Goal: Task Accomplishment & Management: Complete application form

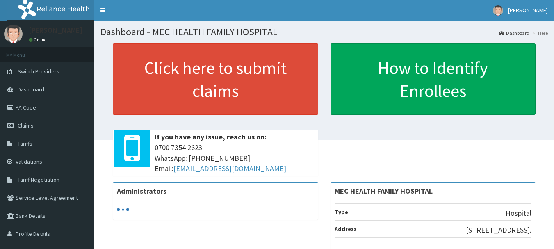
click at [33, 126] on span "Claims" at bounding box center [26, 125] width 16 height 7
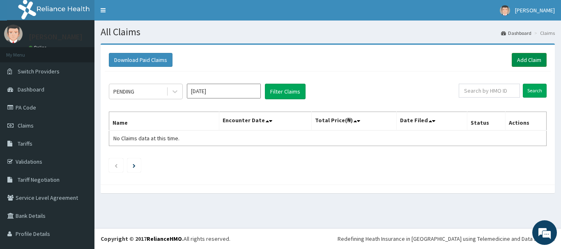
click at [518, 58] on link "Add Claim" at bounding box center [528, 60] width 35 height 14
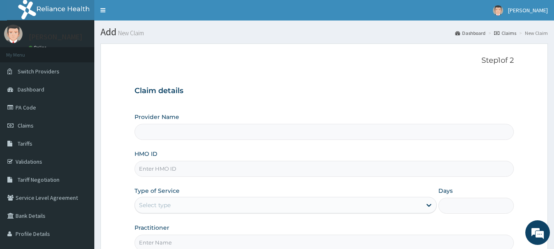
click at [210, 171] on input "HMO ID" at bounding box center [325, 169] width 380 height 16
type input "MEC HEALTH FAMILY HOSPITAL"
type input "ram/10150/a"
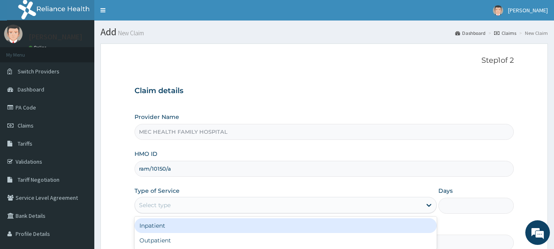
click at [248, 209] on div "Select type" at bounding box center [278, 205] width 287 height 13
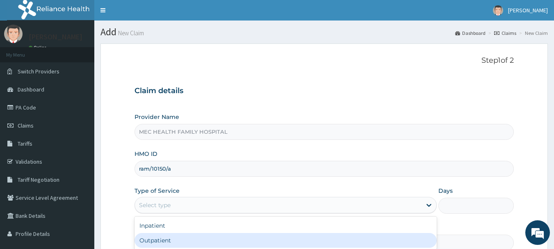
click at [176, 238] on div "Outpatient" at bounding box center [286, 240] width 302 height 15
type input "1"
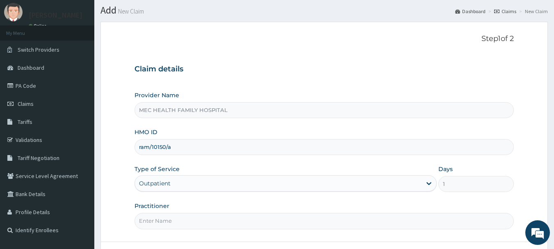
scroll to position [41, 0]
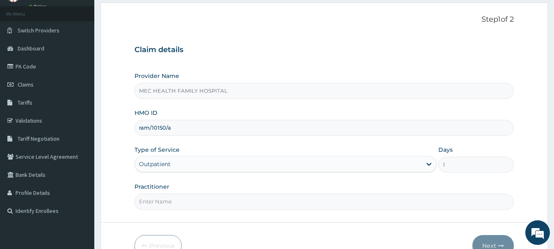
click at [187, 201] on input "Practitioner" at bounding box center [325, 202] width 380 height 16
type input "d"
type input "Dr. Akinyele"
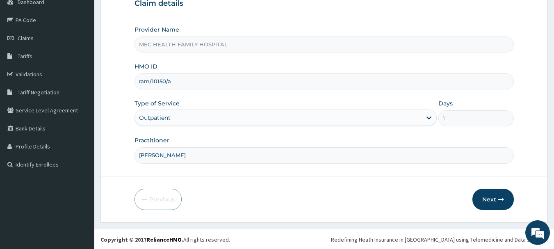
scroll to position [88, 0]
click at [496, 200] on button "Next" at bounding box center [493, 198] width 41 height 21
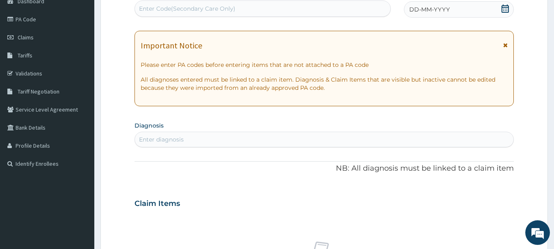
click at [506, 9] on icon at bounding box center [505, 9] width 7 height 8
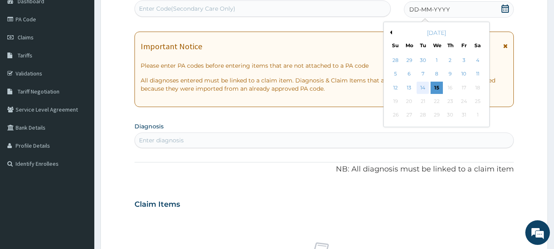
click at [422, 82] on div "14" at bounding box center [423, 88] width 12 height 12
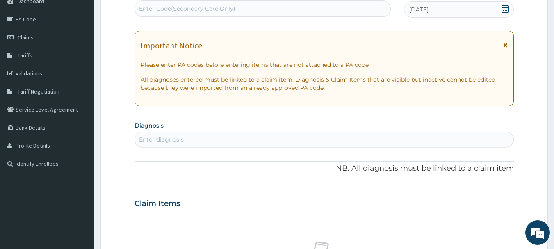
click at [195, 139] on div "Enter diagnosis" at bounding box center [324, 139] width 379 height 13
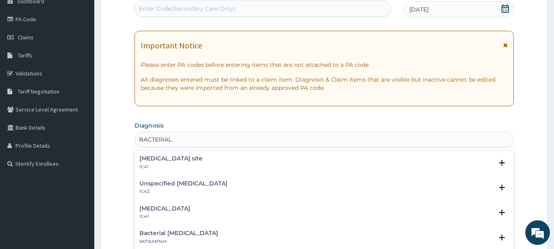
type input "BACTERIAL"
click at [203, 156] on h4 "Bacterial infection of unspecified site" at bounding box center [171, 159] width 63 height 6
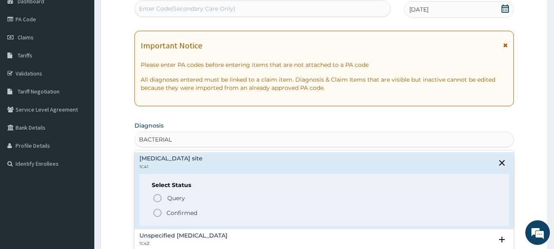
click at [181, 213] on p "Confirmed" at bounding box center [182, 213] width 31 height 8
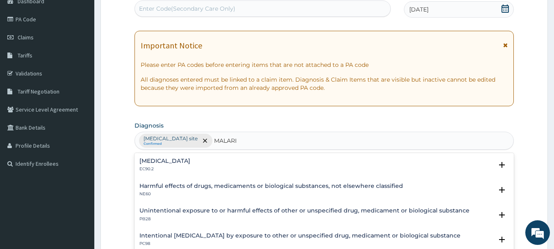
type input "MALARIA"
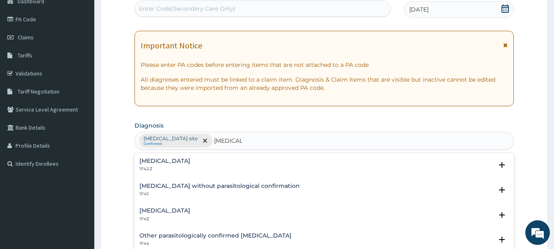
click at [182, 209] on h4 "Malaria, unspecified" at bounding box center [165, 211] width 51 height 6
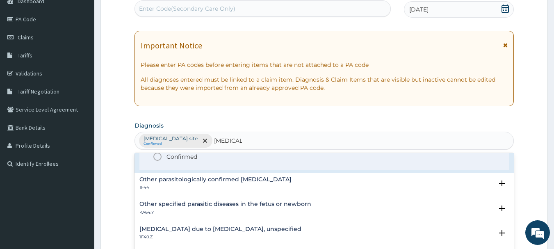
scroll to position [82, 0]
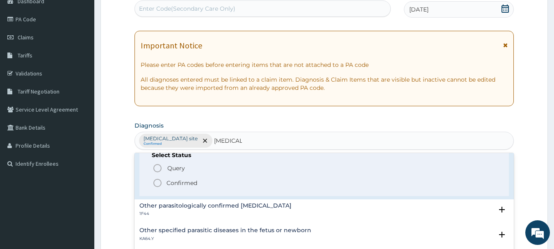
click at [184, 185] on p "Confirmed" at bounding box center [182, 183] width 31 height 8
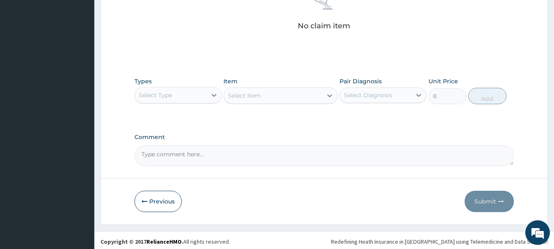
scroll to position [343, 0]
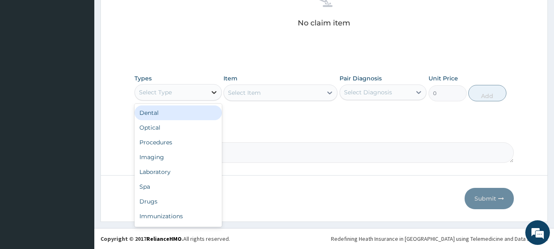
click at [208, 90] on div at bounding box center [214, 92] width 15 height 15
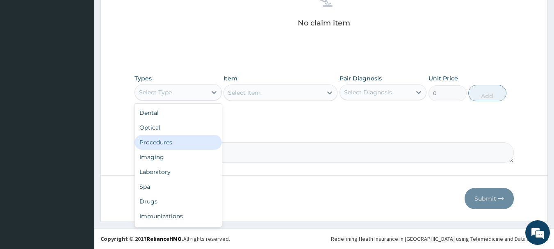
click at [192, 140] on div "Procedures" at bounding box center [178, 142] width 87 height 15
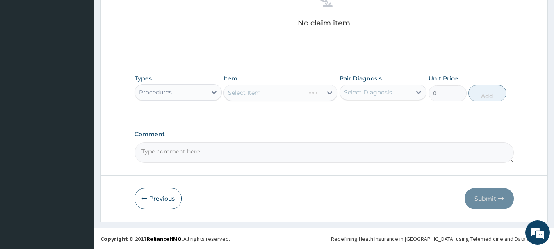
click at [295, 92] on div "Select Item" at bounding box center [281, 93] width 114 height 16
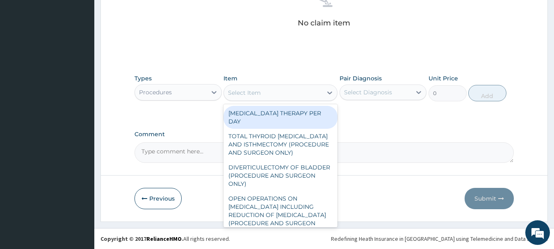
click at [304, 96] on div "Select Item" at bounding box center [273, 92] width 98 height 13
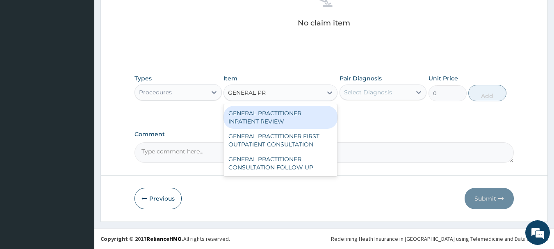
type input "GENERAL PRA"
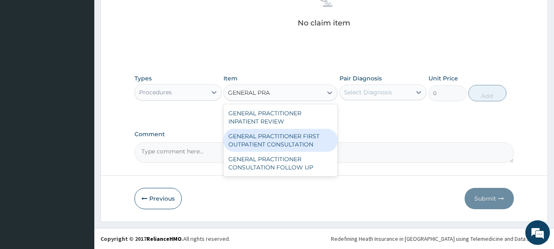
drag, startPoint x: 299, startPoint y: 135, endPoint x: 300, endPoint y: 131, distance: 4.3
click at [299, 133] on div "GENERAL PRACTITIONER FIRST OUTPATIENT CONSULTATION" at bounding box center [281, 140] width 114 height 23
type input "3750"
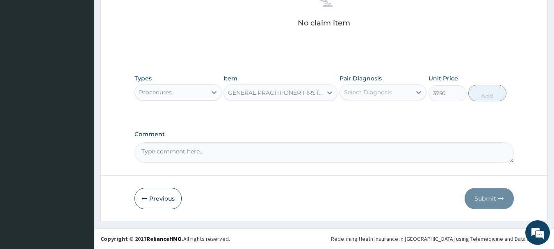
click at [380, 91] on div "Select Diagnosis" at bounding box center [368, 92] width 48 height 8
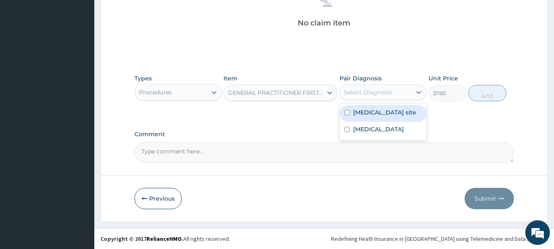
click at [362, 117] on label "Bacterial infection of unspecified site" at bounding box center [384, 112] width 63 height 8
checkbox input "true"
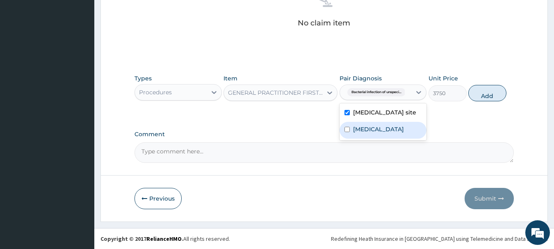
drag, startPoint x: 362, startPoint y: 136, endPoint x: 439, endPoint y: 110, distance: 81.0
click at [364, 133] on label "Malaria, unspecified" at bounding box center [378, 129] width 51 height 8
checkbox input "true"
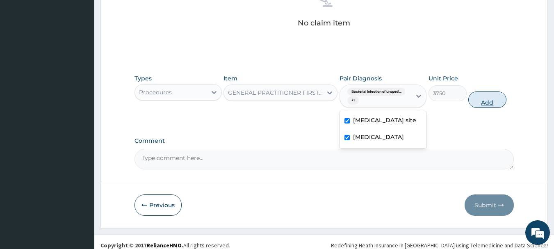
click at [491, 103] on button "Add" at bounding box center [488, 100] width 38 height 16
type input "0"
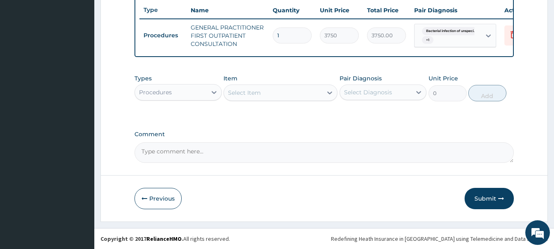
scroll to position [314, 0]
click at [211, 93] on div at bounding box center [214, 92] width 15 height 15
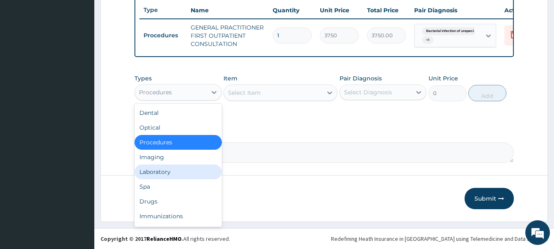
drag, startPoint x: 166, startPoint y: 171, endPoint x: 220, endPoint y: 146, distance: 60.2
click at [181, 168] on div "Laboratory" at bounding box center [178, 172] width 87 height 15
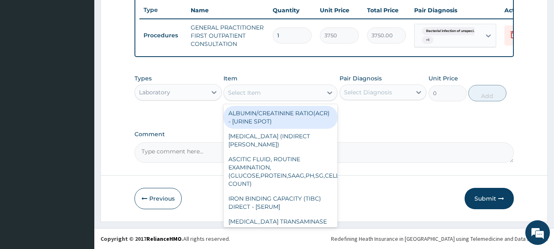
click at [282, 91] on div "Select Item" at bounding box center [273, 92] width 98 height 13
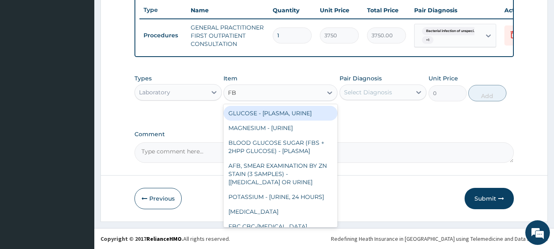
type input "FBC"
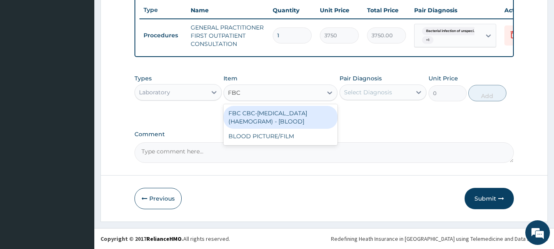
drag, startPoint x: 269, startPoint y: 118, endPoint x: 291, endPoint y: 108, distance: 25.0
click at [276, 115] on div "FBC CBC-COMPLETE BLOOD COUNT (HAEMOGRAM) - [BLOOD]" at bounding box center [281, 117] width 114 height 23
type input "5000"
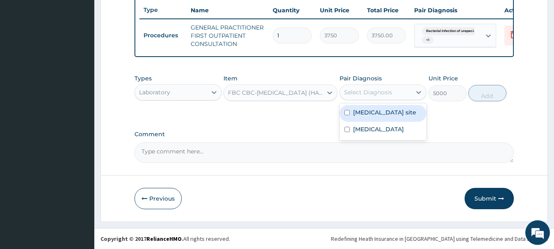
click at [368, 93] on div "Select Diagnosis" at bounding box center [368, 92] width 48 height 8
drag, startPoint x: 362, startPoint y: 112, endPoint x: 355, endPoint y: 134, distance: 22.2
click at [360, 116] on label "Bacterial infection of unspecified site" at bounding box center [384, 112] width 63 height 8
checkbox input "true"
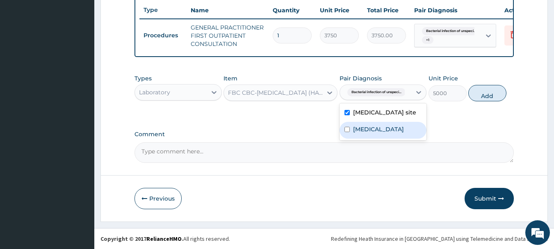
drag, startPoint x: 357, startPoint y: 138, endPoint x: 431, endPoint y: 117, distance: 77.7
click at [361, 133] on label "Malaria, unspecified" at bounding box center [378, 129] width 51 height 8
checkbox input "true"
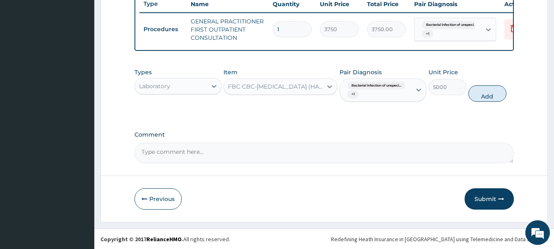
drag, startPoint x: 487, startPoint y: 100, endPoint x: 429, endPoint y: 97, distance: 58.3
click at [485, 100] on button "Add" at bounding box center [488, 93] width 38 height 16
type input "0"
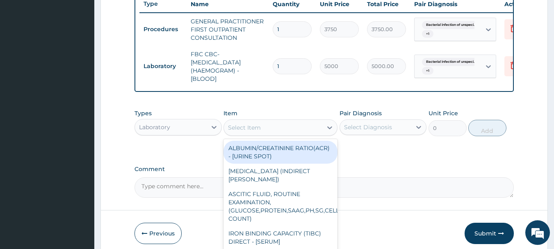
drag, startPoint x: 252, startPoint y: 137, endPoint x: 261, endPoint y: 133, distance: 10.8
click at [257, 132] on div "Select Item" at bounding box center [244, 128] width 33 height 8
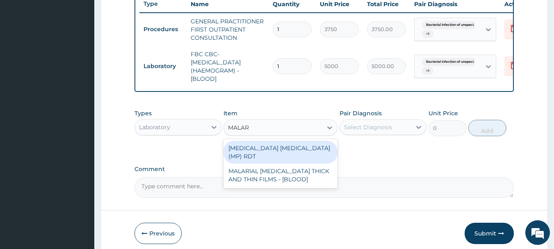
type input "MALARI"
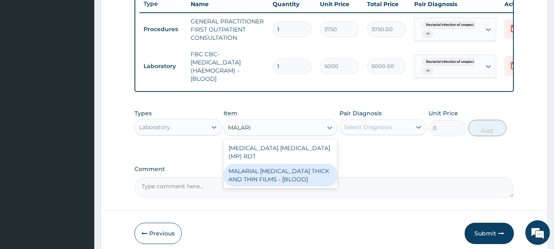
drag, startPoint x: 275, startPoint y: 168, endPoint x: 294, endPoint y: 154, distance: 23.9
click at [275, 166] on div "MALARIAL PARASITE THICK AND THIN FILMS - [BLOOD]" at bounding box center [281, 175] width 114 height 23
type input "2187.5"
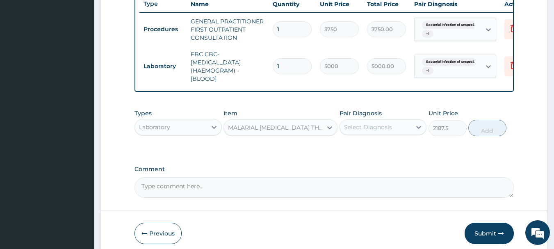
click at [366, 128] on div "Select Diagnosis" at bounding box center [376, 127] width 72 height 13
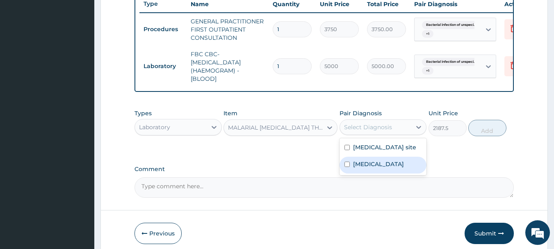
drag, startPoint x: 365, startPoint y: 183, endPoint x: 384, endPoint y: 174, distance: 20.7
click at [370, 174] on div "Malaria, unspecified" at bounding box center [383, 165] width 87 height 17
checkbox input "true"
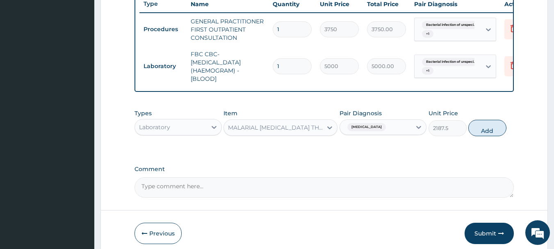
drag, startPoint x: 481, startPoint y: 137, endPoint x: 440, endPoint y: 135, distance: 41.1
click at [480, 136] on button "Add" at bounding box center [488, 128] width 38 height 16
type input "0"
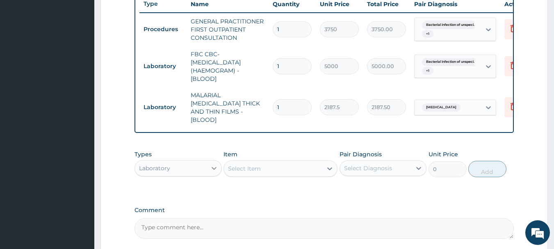
drag, startPoint x: 213, startPoint y: 169, endPoint x: 216, endPoint y: 165, distance: 5.4
click at [213, 169] on icon at bounding box center [214, 168] width 8 height 8
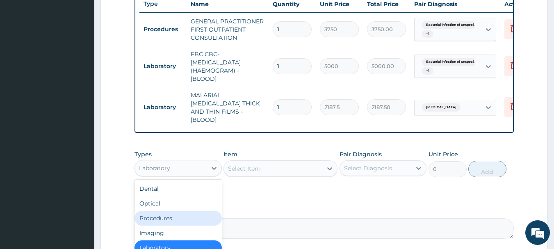
scroll to position [28, 0]
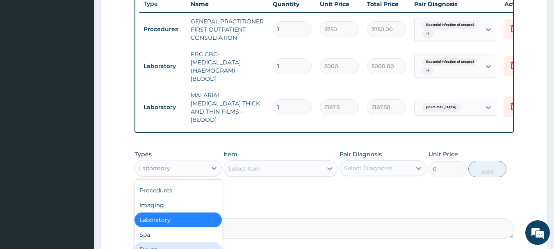
drag, startPoint x: 168, startPoint y: 248, endPoint x: 185, endPoint y: 227, distance: 27.1
click at [169, 247] on div "Drugs" at bounding box center [178, 249] width 87 height 15
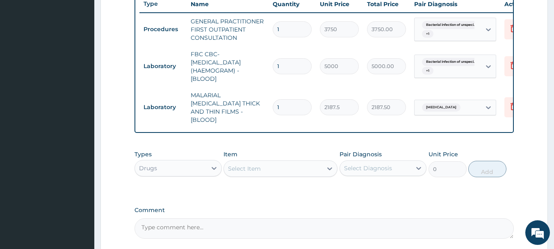
click at [262, 162] on div "Select Item" at bounding box center [273, 168] width 98 height 13
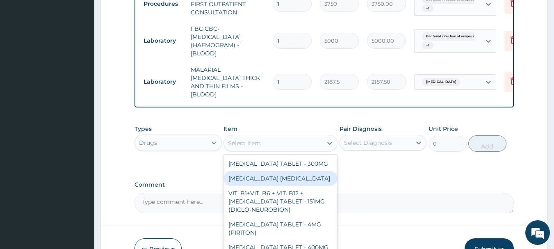
scroll to position [388, 0]
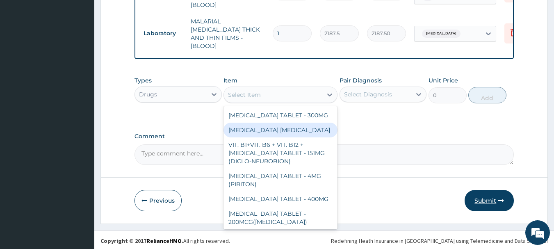
click at [497, 197] on button "Submit" at bounding box center [489, 200] width 49 height 21
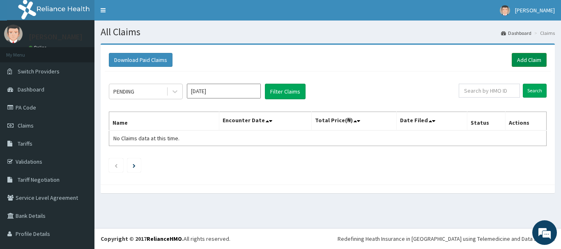
click at [533, 55] on link "Add Claim" at bounding box center [528, 60] width 35 height 14
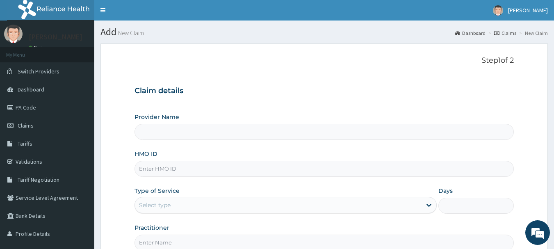
type input "MEC HEALTH FAMILY HOSPITAL"
click at [32, 126] on span "Claims" at bounding box center [26, 125] width 16 height 7
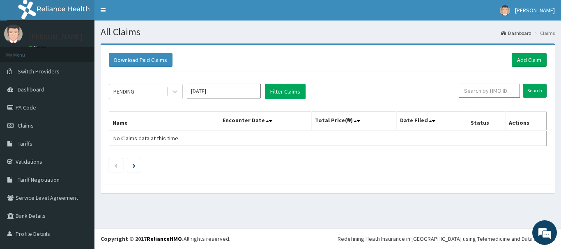
click at [492, 94] on input "text" at bounding box center [488, 91] width 61 height 14
type input "RAM/10150/D"
click at [522, 84] on input "Search" at bounding box center [534, 91] width 24 height 14
drag, startPoint x: 492, startPoint y: 92, endPoint x: 427, endPoint y: 87, distance: 65.1
click at [427, 87] on div "PENDING [DATE] Filter Claims RAM/10150/D Search" at bounding box center [327, 92] width 437 height 16
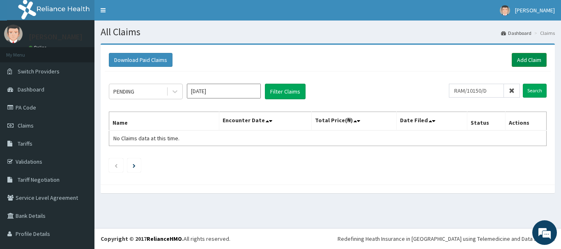
click at [519, 60] on link "Add Claim" at bounding box center [528, 60] width 35 height 14
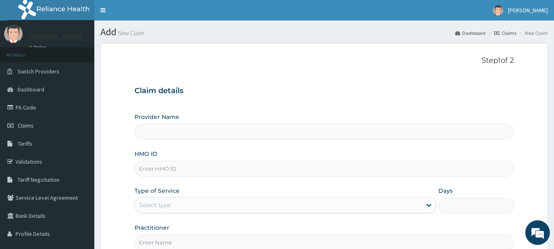
click at [197, 169] on input "HMO ID" at bounding box center [325, 169] width 380 height 16
type input "MEC HEALTH FAMILY HOSPITAL"
paste input "RAM/10150/D"
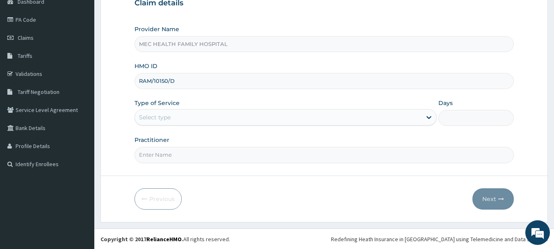
scroll to position [88, 0]
type input "RAM/10150/D"
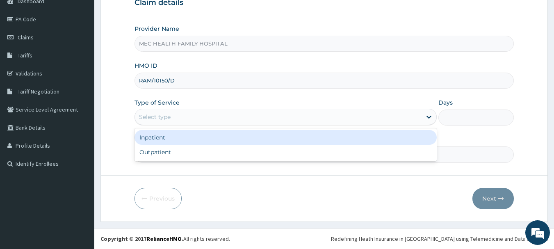
drag, startPoint x: 416, startPoint y: 115, endPoint x: 371, endPoint y: 118, distance: 46.0
click at [416, 115] on div "Select type" at bounding box center [278, 116] width 287 height 13
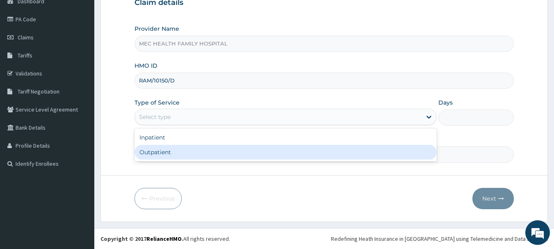
drag, startPoint x: 194, startPoint y: 156, endPoint x: 222, endPoint y: 155, distance: 27.5
click at [197, 156] on div "Outpatient" at bounding box center [286, 152] width 302 height 15
type input "1"
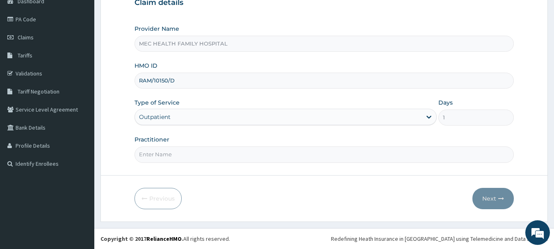
drag, startPoint x: 238, startPoint y: 162, endPoint x: 232, endPoint y: 162, distance: 6.2
click at [238, 162] on input "Practitioner" at bounding box center [325, 154] width 380 height 16
type input "Dr. Akinyele"
click at [490, 199] on button "Next" at bounding box center [493, 198] width 41 height 21
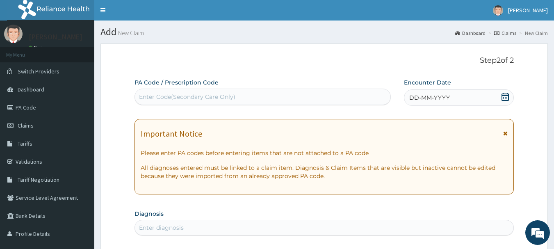
click at [506, 100] on icon at bounding box center [505, 97] width 8 height 8
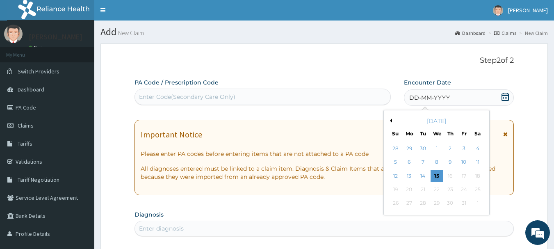
drag, startPoint x: 426, startPoint y: 175, endPoint x: 423, endPoint y: 169, distance: 7.2
click at [426, 174] on div "14" at bounding box center [423, 176] width 12 height 12
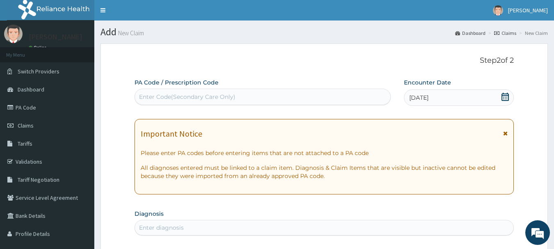
drag, startPoint x: 214, startPoint y: 227, endPoint x: 238, endPoint y: 211, distance: 29.2
click at [215, 226] on div "Enter diagnosis" at bounding box center [324, 227] width 379 height 13
type input "BACTERIAL"
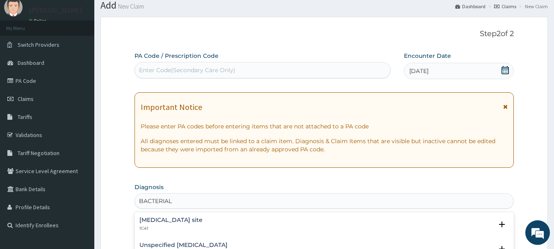
scroll to position [41, 0]
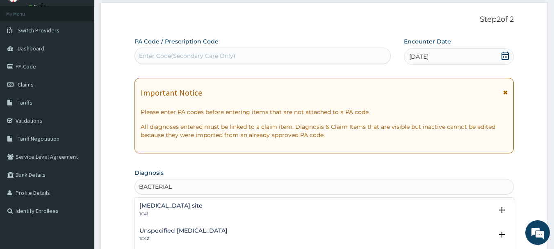
click at [203, 208] on h4 "Bacterial infection of unspecified site" at bounding box center [171, 206] width 63 height 6
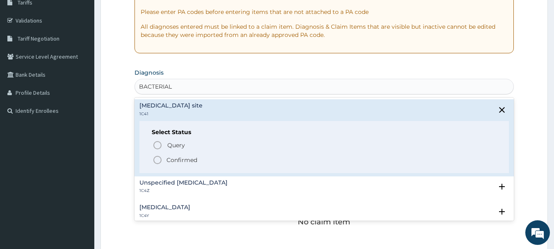
scroll to position [164, 0]
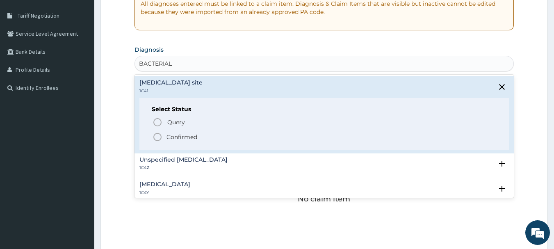
click at [188, 140] on p "Confirmed" at bounding box center [182, 137] width 31 height 8
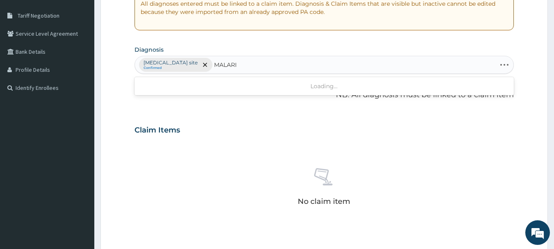
type input "MALARIA"
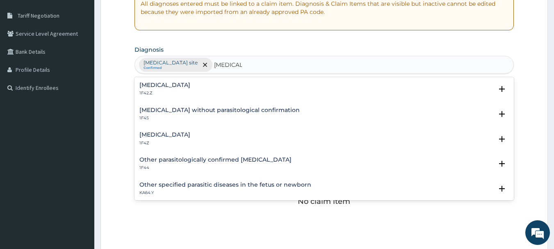
click at [163, 134] on h4 "Malaria, unspecified" at bounding box center [165, 135] width 51 height 6
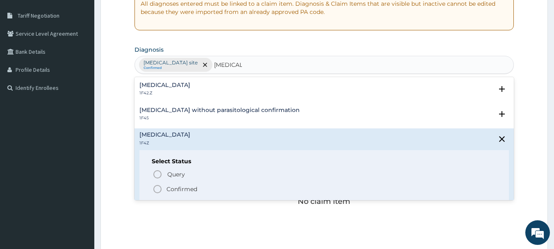
drag, startPoint x: 188, startPoint y: 193, endPoint x: 190, endPoint y: 189, distance: 4.6
click at [188, 191] on p "Confirmed" at bounding box center [182, 189] width 31 height 8
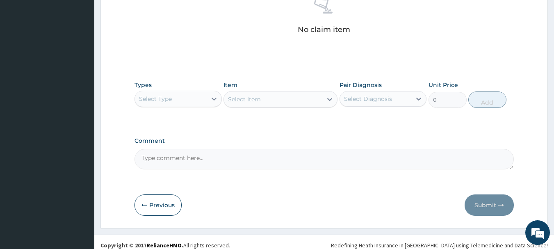
scroll to position [343, 0]
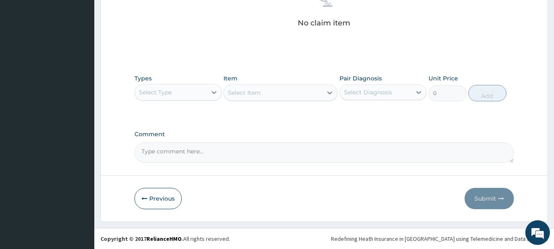
click at [206, 92] on div "Select Type" at bounding box center [171, 92] width 72 height 13
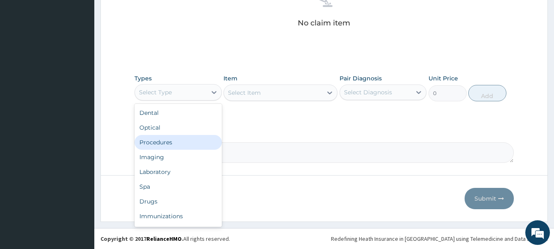
click at [173, 146] on div "Procedures" at bounding box center [178, 142] width 87 height 15
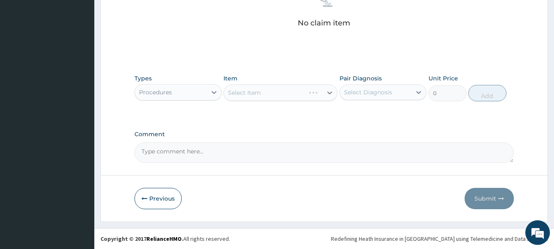
click at [256, 89] on div "Select Item" at bounding box center [281, 93] width 114 height 16
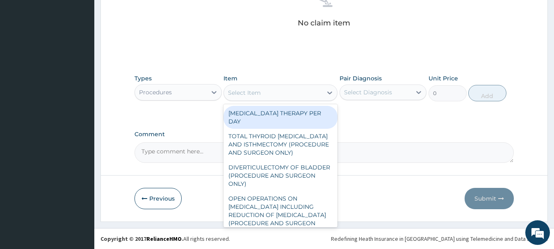
click at [270, 91] on div "Select Item" at bounding box center [273, 92] width 98 height 13
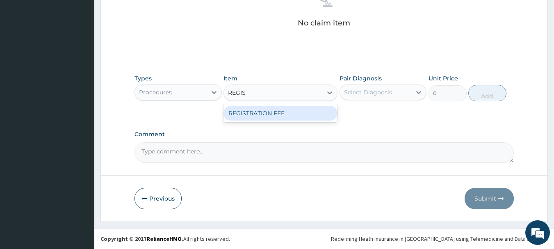
type input "REGISTR"
click at [285, 115] on div "REGISTRATION FEE" at bounding box center [281, 113] width 114 height 15
type input "2500"
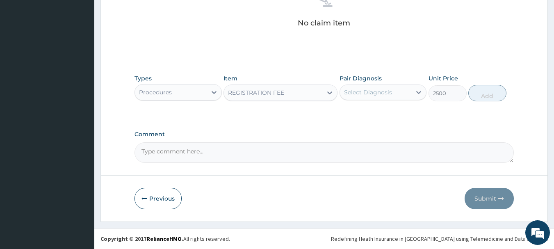
click at [378, 89] on div "Select Diagnosis" at bounding box center [368, 92] width 48 height 8
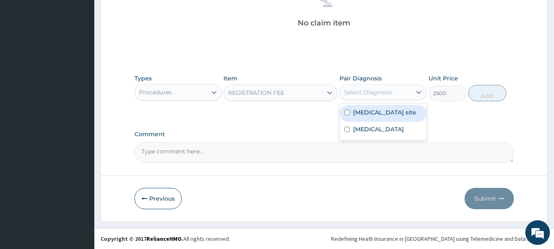
drag, startPoint x: 365, startPoint y: 117, endPoint x: 358, endPoint y: 140, distance: 23.9
click at [365, 117] on label "Bacterial infection of unspecified site" at bounding box center [384, 112] width 63 height 8
checkbox input "true"
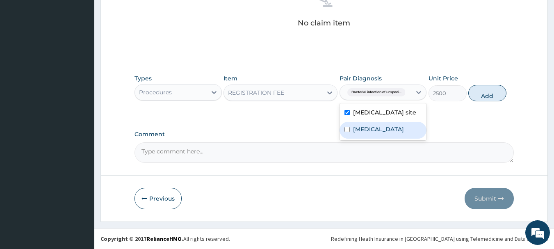
drag, startPoint x: 358, startPoint y: 145, endPoint x: 367, endPoint y: 132, distance: 16.1
click at [360, 139] on div "Malaria, unspecified" at bounding box center [383, 130] width 87 height 17
checkbox input "true"
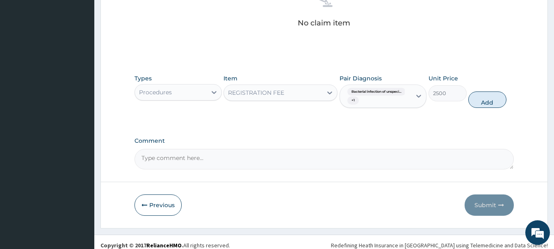
drag, startPoint x: 491, startPoint y: 99, endPoint x: 464, endPoint y: 87, distance: 29.0
click at [489, 98] on button "Add" at bounding box center [488, 100] width 38 height 16
type input "0"
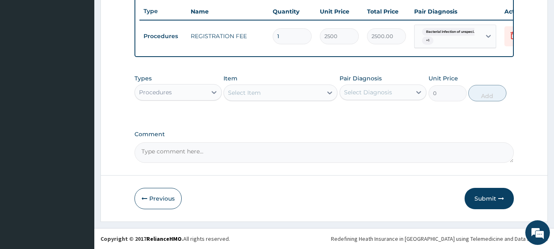
scroll to position [313, 0]
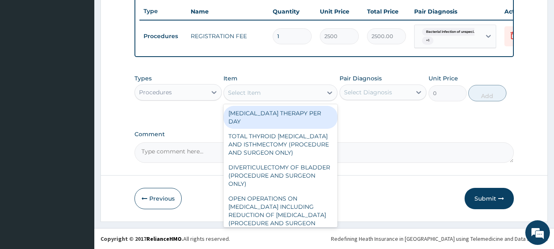
click at [270, 91] on div "Select Item" at bounding box center [273, 92] width 98 height 13
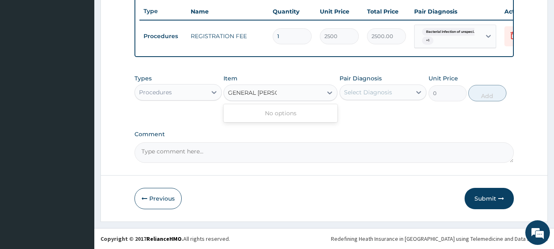
type input "GENERAL PRAC"
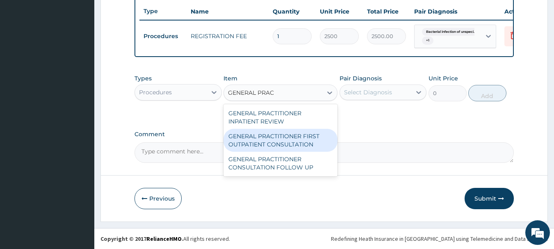
click at [276, 134] on div "GENERAL PRACTITIONER FIRST OUTPATIENT CONSULTATION" at bounding box center [281, 140] width 114 height 23
type input "3750"
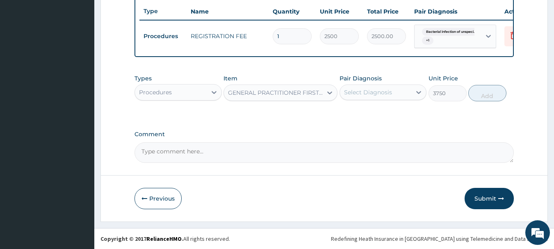
click at [392, 94] on div "Select Diagnosis" at bounding box center [376, 92] width 72 height 13
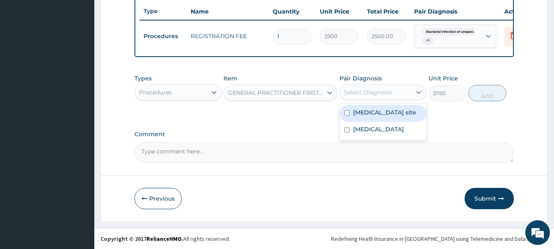
click at [374, 117] on label "Bacterial infection of unspecified site" at bounding box center [384, 112] width 63 height 8
checkbox input "true"
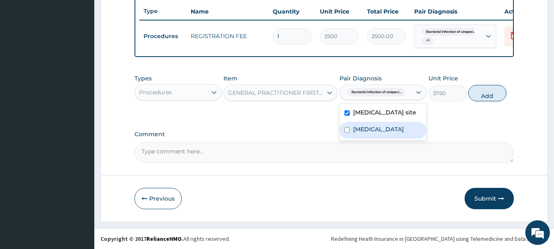
drag, startPoint x: 374, startPoint y: 137, endPoint x: 382, endPoint y: 128, distance: 11.9
click at [375, 133] on label "Malaria, unspecified" at bounding box center [378, 129] width 51 height 8
checkbox input "true"
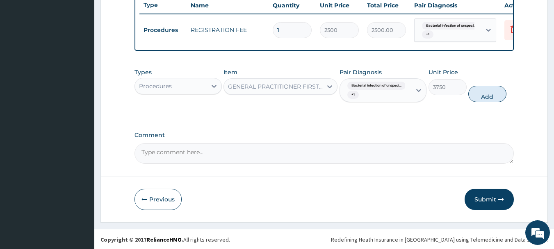
drag, startPoint x: 480, startPoint y: 100, endPoint x: 442, endPoint y: 102, distance: 38.2
click at [478, 100] on button "Add" at bounding box center [488, 94] width 38 height 16
type input "0"
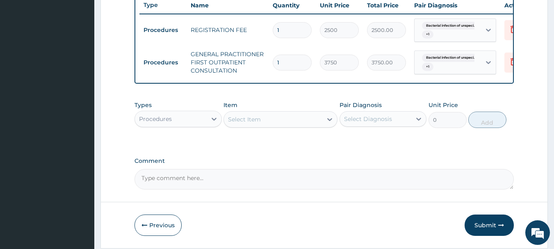
click at [203, 124] on div "Procedures" at bounding box center [171, 118] width 72 height 13
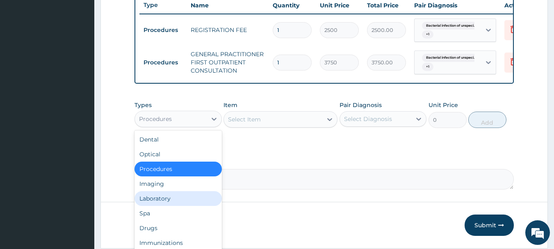
drag, startPoint x: 167, startPoint y: 208, endPoint x: 229, endPoint y: 132, distance: 98.6
click at [168, 206] on div "Laboratory" at bounding box center [178, 198] width 87 height 15
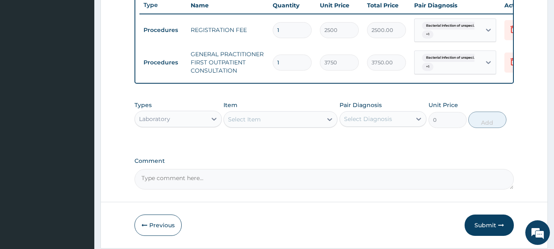
click at [265, 126] on div "Select Item" at bounding box center [273, 119] width 98 height 13
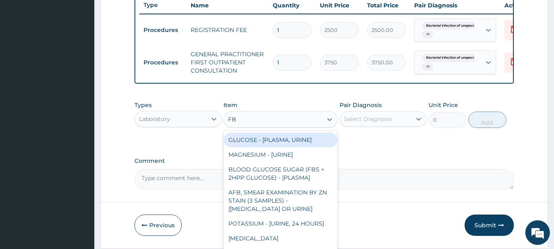
type input "FBC"
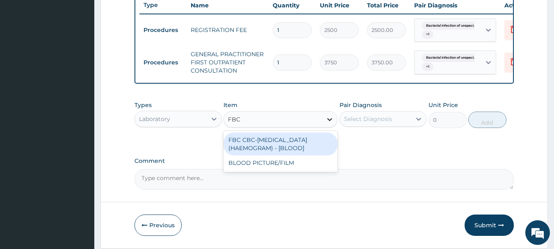
drag, startPoint x: 281, startPoint y: 153, endPoint x: 328, endPoint y: 130, distance: 52.1
click at [281, 152] on div "FBC CBC-COMPLETE BLOOD COUNT (HAEMOGRAM) - [BLOOD]" at bounding box center [281, 144] width 114 height 23
type input "5000"
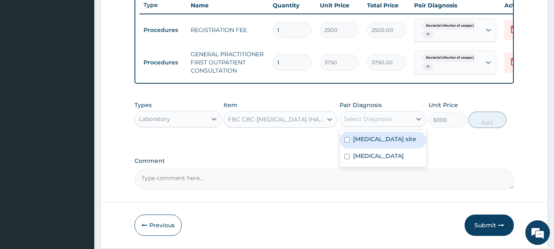
click at [374, 123] on div "Select Diagnosis" at bounding box center [368, 119] width 48 height 8
click at [362, 143] on label "Bacterial infection of unspecified site" at bounding box center [384, 139] width 63 height 8
checkbox input "true"
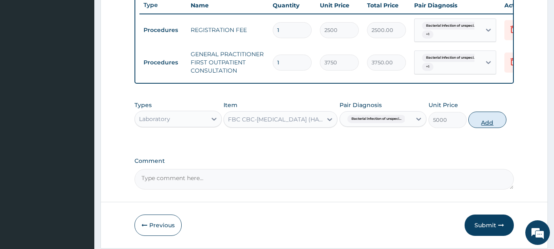
click at [486, 128] on button "Add" at bounding box center [488, 120] width 38 height 16
type input "0"
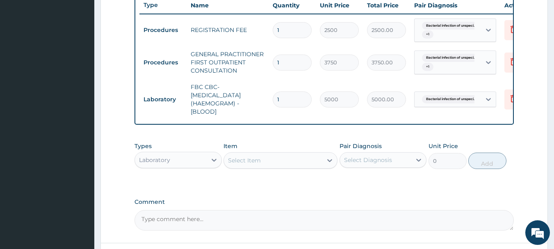
click at [284, 165] on div "Select Item" at bounding box center [273, 160] width 98 height 13
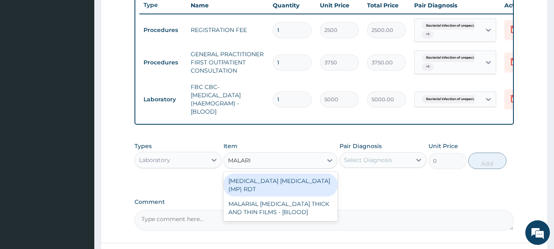
type input "MALARIA"
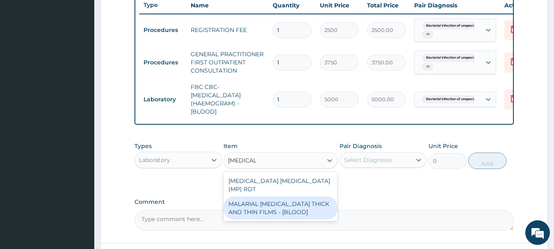
drag, startPoint x: 312, startPoint y: 205, endPoint x: 347, endPoint y: 179, distance: 43.2
click at [311, 204] on div "MALARIAL PARASITE THICK AND THIN FILMS - [BLOOD]" at bounding box center [281, 208] width 114 height 23
type input "2187.5"
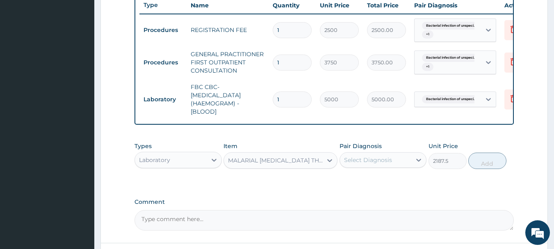
click at [394, 165] on div "Select Diagnosis" at bounding box center [376, 159] width 72 height 13
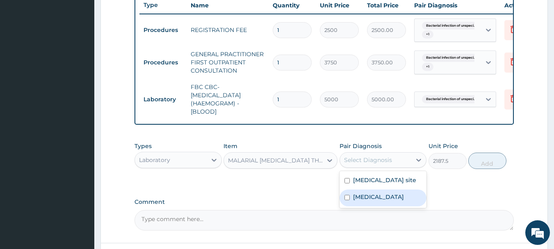
click at [374, 201] on label "Malaria, unspecified" at bounding box center [378, 197] width 51 height 8
checkbox input "true"
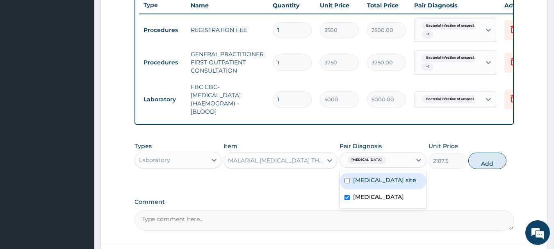
drag, startPoint x: 482, startPoint y: 168, endPoint x: 456, endPoint y: 171, distance: 25.6
click at [482, 169] on button "Add" at bounding box center [488, 161] width 38 height 16
type input "0"
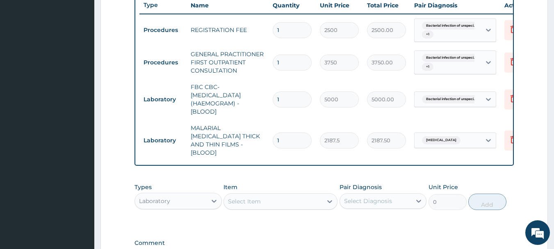
drag, startPoint x: 201, startPoint y: 197, endPoint x: 243, endPoint y: 166, distance: 52.2
click at [204, 195] on div "Laboratory" at bounding box center [171, 201] width 72 height 13
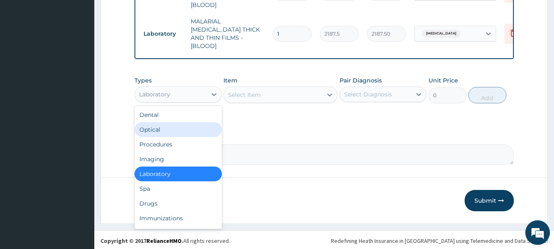
scroll to position [28, 0]
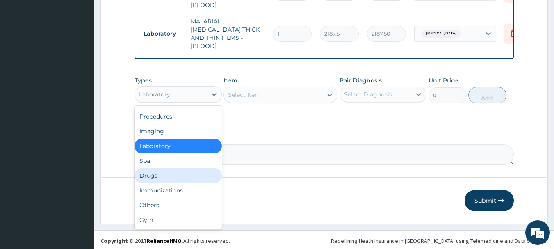
drag, startPoint x: 151, startPoint y: 177, endPoint x: 162, endPoint y: 171, distance: 12.1
click at [155, 176] on div "Drugs" at bounding box center [178, 175] width 87 height 15
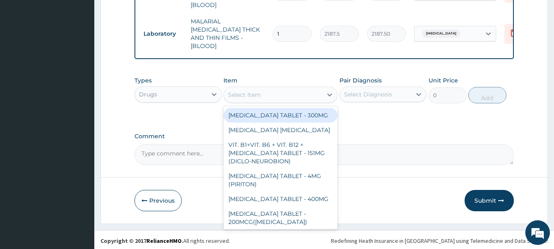
click at [275, 88] on div "Select Item" at bounding box center [273, 94] width 98 height 13
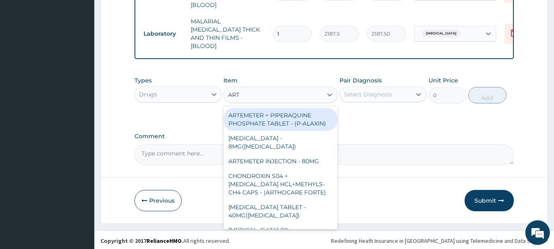
type input "ARTE"
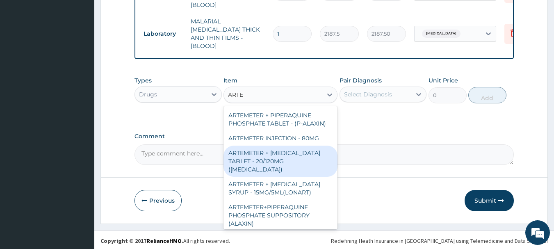
click at [290, 157] on div "ARTEMETER + LUMEFANTRINE TABLET - 20/120MG (COARTEM)" at bounding box center [281, 161] width 114 height 31
type input "210"
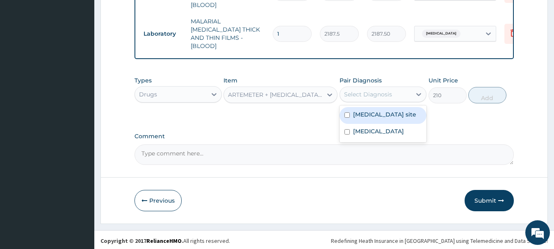
drag, startPoint x: 394, startPoint y: 89, endPoint x: 380, endPoint y: 109, distance: 24.1
click at [393, 90] on div "Select Diagnosis" at bounding box center [376, 94] width 72 height 13
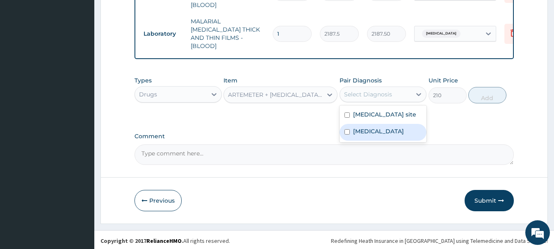
drag, startPoint x: 368, startPoint y: 140, endPoint x: 411, endPoint y: 80, distance: 73.3
click at [370, 135] on label "Malaria, unspecified" at bounding box center [378, 131] width 51 height 8
checkbox input "true"
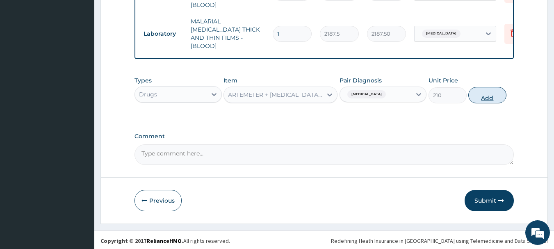
click at [480, 95] on button "Add" at bounding box center [488, 95] width 38 height 16
type input "0"
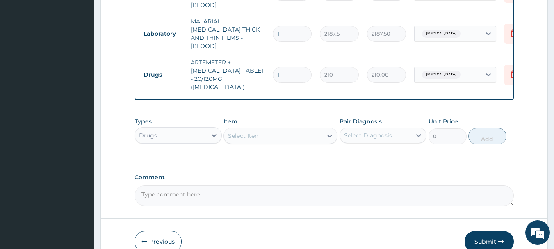
type input "0.00"
type input "6"
type input "1260.00"
type input "6"
click at [258, 132] on div "Select Item" at bounding box center [244, 136] width 33 height 8
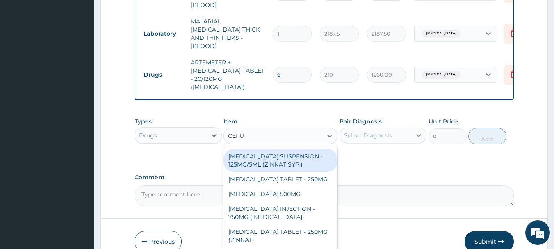
type input "CEFUR"
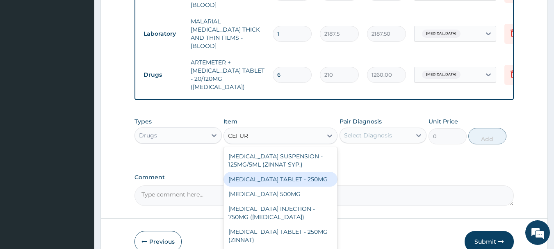
click at [295, 172] on div "CEFUROXIME TABLET - 250MG" at bounding box center [281, 179] width 114 height 15
type input "420"
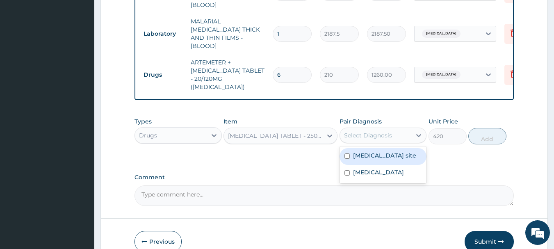
drag, startPoint x: 375, startPoint y: 126, endPoint x: 361, endPoint y: 138, distance: 18.6
click at [374, 131] on div "Select Diagnosis" at bounding box center [368, 135] width 48 height 8
drag, startPoint x: 374, startPoint y: 154, endPoint x: 329, endPoint y: 112, distance: 62.1
click at [374, 151] on label "Bacterial infection of unspecified site" at bounding box center [384, 155] width 63 height 8
checkbox input "true"
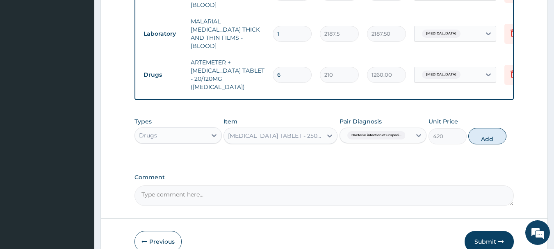
click at [487, 129] on button "Add" at bounding box center [488, 136] width 38 height 16
type input "0"
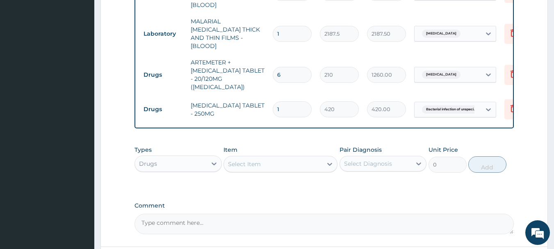
type input "10"
type input "4200.00"
type input "10"
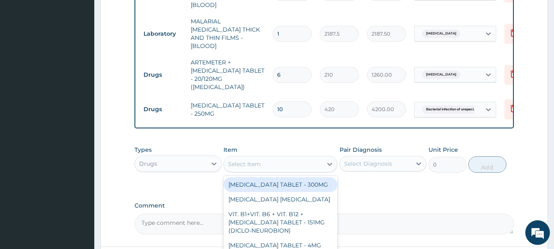
click at [263, 158] on div "Select Item" at bounding box center [273, 164] width 98 height 13
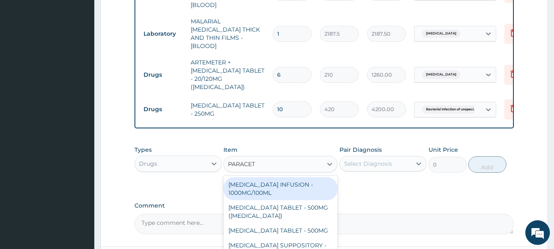
type input "PARACETA"
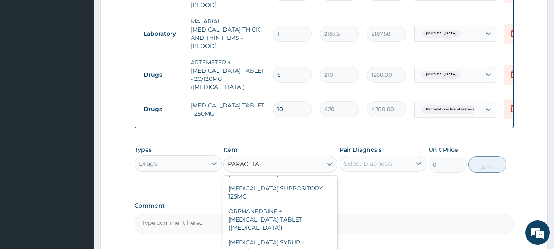
scroll to position [82, 0]
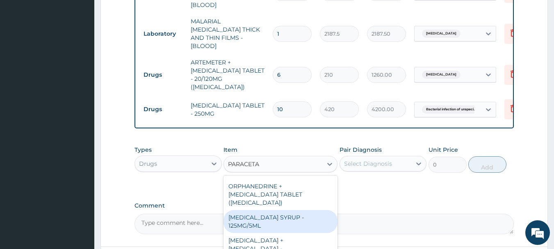
click at [283, 210] on div "PARACETAMOL SYRUP - 125MG/5ML" at bounding box center [281, 221] width 114 height 23
type input "840"
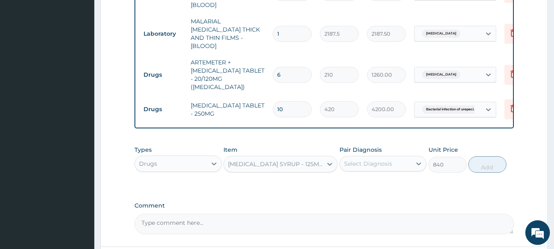
click at [366, 160] on div "Select Diagnosis" at bounding box center [368, 164] width 48 height 8
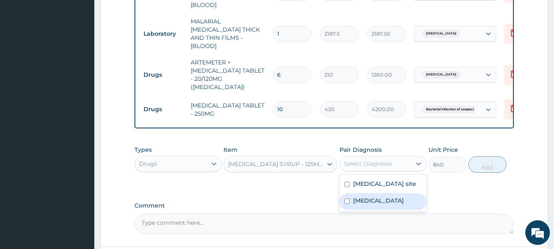
drag, startPoint x: 352, startPoint y: 203, endPoint x: 320, endPoint y: 149, distance: 62.6
click at [351, 199] on div "Malaria, unspecified" at bounding box center [383, 201] width 87 height 17
checkbox input "true"
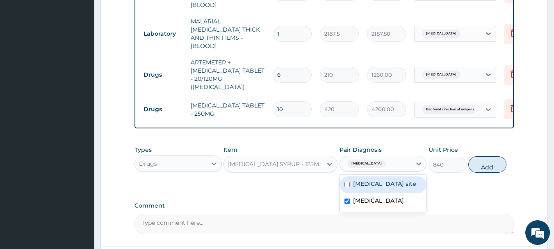
click at [485, 156] on button "Add" at bounding box center [488, 164] width 38 height 16
type input "0"
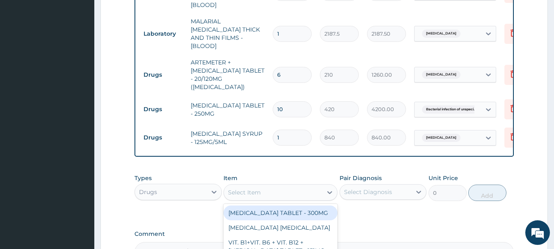
click at [254, 188] on div "Select Item" at bounding box center [244, 192] width 33 height 8
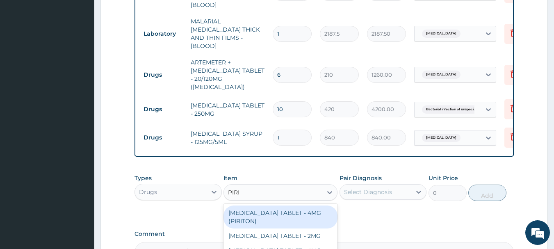
type input "PIRIT"
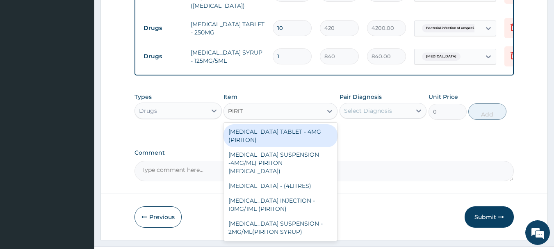
scroll to position [502, 0]
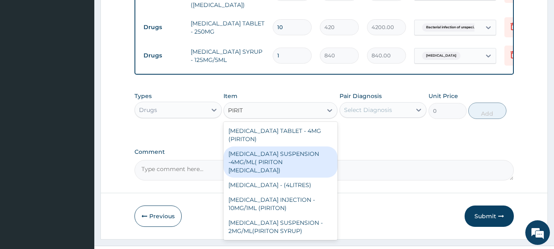
click at [302, 159] on div "CHLORPHENIRAMINE SUSPENSION -4MG/ML( PIRITON EXPECTORANT)" at bounding box center [281, 161] width 114 height 31
type input "1372"
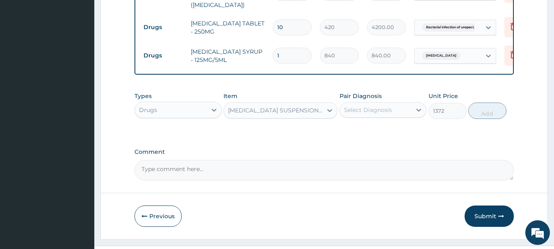
click at [398, 103] on div "Select Diagnosis" at bounding box center [376, 109] width 72 height 13
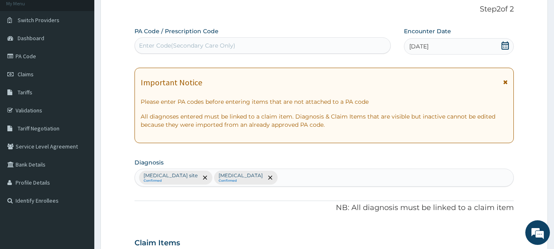
scroll to position [50, 0]
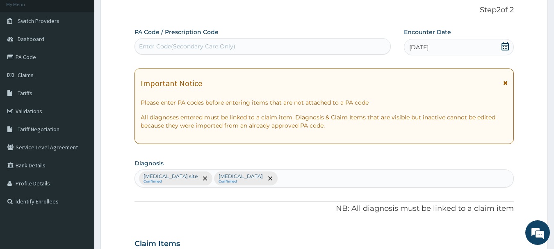
click at [331, 183] on div "Bacterial infection of unspecified site Confirmed Malaria, unspecified Confirmed" at bounding box center [324, 178] width 379 height 17
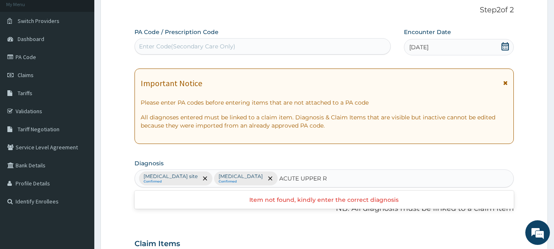
type input "ACUTE UPPER"
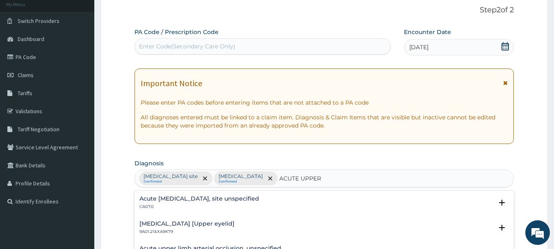
click at [211, 201] on h4 "Acute upper respiratory infection, site unspecified" at bounding box center [200, 199] width 120 height 6
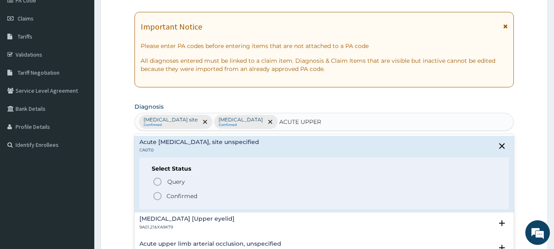
scroll to position [215, 0]
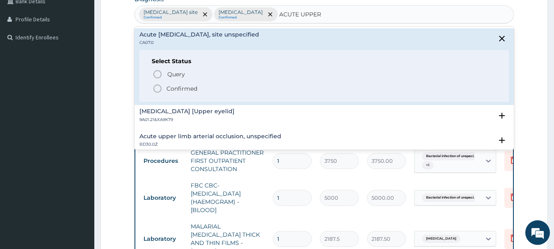
click at [185, 86] on p "Confirmed" at bounding box center [182, 89] width 31 height 8
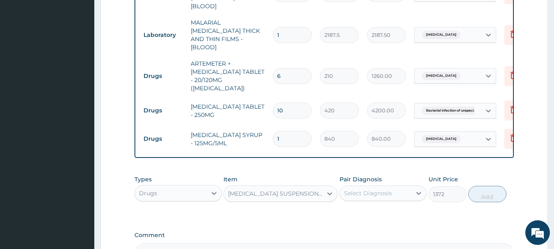
scroll to position [420, 0]
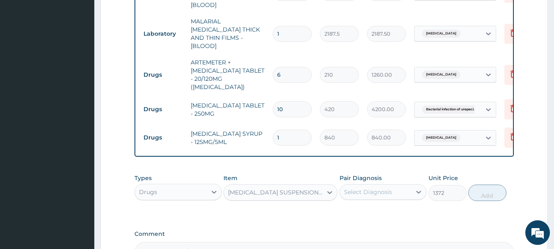
click at [362, 186] on div "Select Diagnosis" at bounding box center [376, 191] width 72 height 13
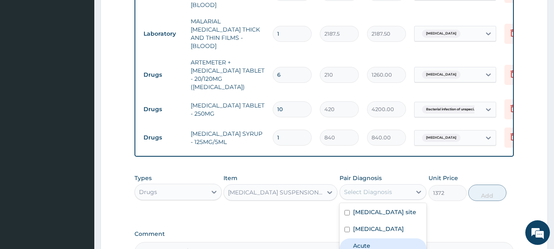
drag, startPoint x: 387, startPoint y: 248, endPoint x: 389, endPoint y: 244, distance: 4.6
checkbox input "true"
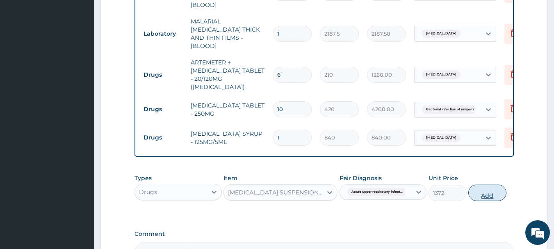
click at [487, 186] on button "Add" at bounding box center [488, 193] width 38 height 16
type input "0"
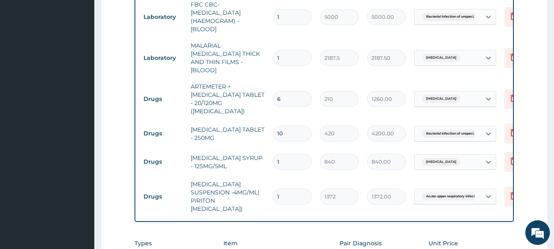
scroll to position [542, 0]
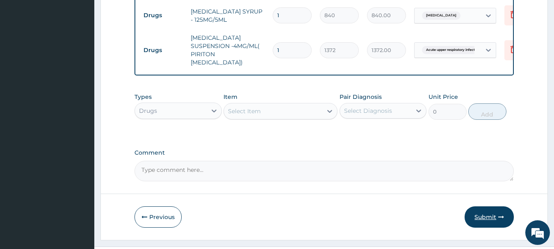
click at [490, 206] on button "Submit" at bounding box center [489, 216] width 49 height 21
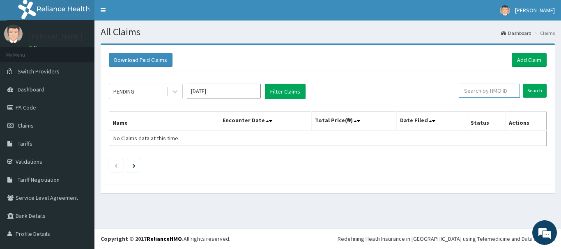
click at [498, 91] on input "text" at bounding box center [488, 91] width 61 height 14
paste input "RAM/10150/D"
drag, startPoint x: 530, startPoint y: 92, endPoint x: 503, endPoint y: 83, distance: 27.9
click at [529, 91] on input "Search" at bounding box center [534, 91] width 24 height 14
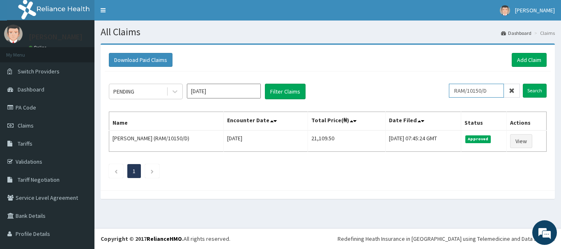
drag, startPoint x: 487, startPoint y: 90, endPoint x: 459, endPoint y: 83, distance: 28.7
click at [457, 85] on input "RAM/10150/D" at bounding box center [475, 91] width 55 height 14
drag, startPoint x: 450, startPoint y: 59, endPoint x: 458, endPoint y: 64, distance: 9.8
click at [456, 63] on div "Download Paid Claims Add Claim" at bounding box center [327, 60] width 437 height 14
click at [484, 92] on input "RAM/10150/D" at bounding box center [475, 91] width 55 height 14
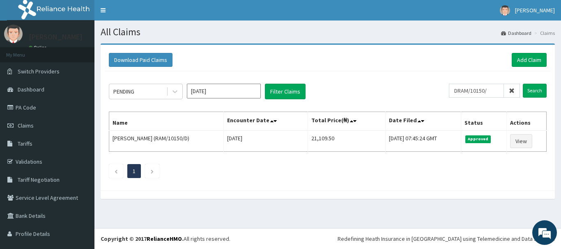
drag, startPoint x: 454, startPoint y: 58, endPoint x: 458, endPoint y: 60, distance: 4.8
click at [455, 59] on div "Download Paid Claims Add Claim" at bounding box center [327, 60] width 437 height 14
type input "RAM/10150/D"
click at [417, 59] on div "Download Paid Claims Add Claim" at bounding box center [327, 60] width 437 height 14
drag, startPoint x: 488, startPoint y: 92, endPoint x: 451, endPoint y: 89, distance: 36.6
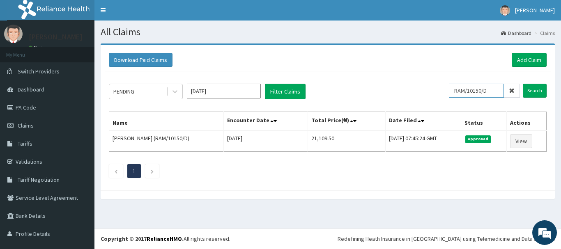
click at [451, 89] on input "RAM/10150/D" at bounding box center [475, 91] width 55 height 14
click at [527, 61] on link "Add Claim" at bounding box center [528, 60] width 35 height 14
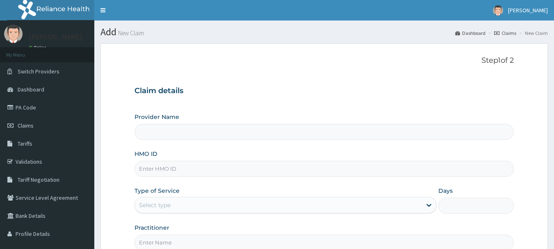
drag, startPoint x: 195, startPoint y: 169, endPoint x: 203, endPoint y: 160, distance: 11.9
click at [196, 169] on input "HMO ID" at bounding box center [325, 169] width 380 height 16
paste input "RAM/10150/D"
type input "RAM/10150/D"
type input "MEC HEALTH FAMILY HOSPITAL"
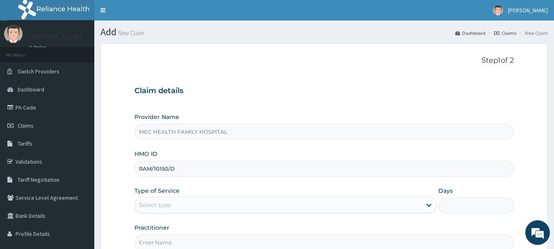
drag, startPoint x: 342, startPoint y: 174, endPoint x: 326, endPoint y: 176, distance: 16.2
click at [342, 174] on input "RAM/10150/D" at bounding box center [325, 169] width 380 height 16
type input "RAM/10150/D"
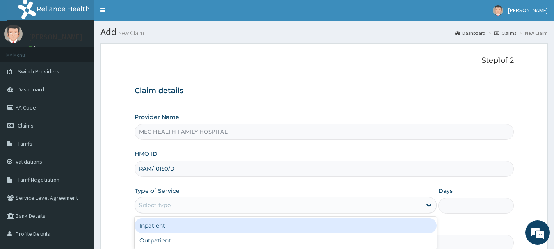
click at [295, 207] on div "Select type" at bounding box center [278, 205] width 287 height 13
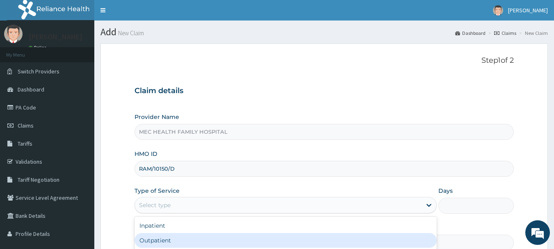
drag, startPoint x: 161, startPoint y: 238, endPoint x: 193, endPoint y: 188, distance: 60.1
click at [163, 236] on div "Outpatient" at bounding box center [286, 240] width 302 height 15
type input "1"
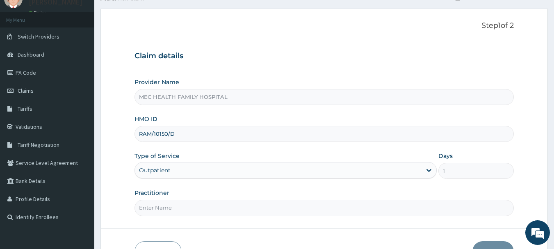
scroll to position [88, 0]
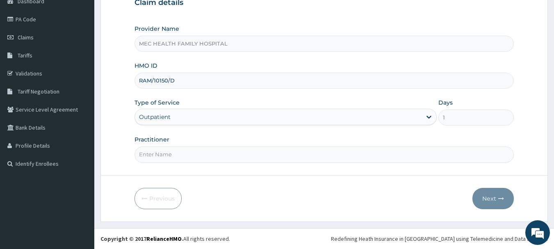
click at [178, 158] on input "Practitioner" at bounding box center [325, 154] width 380 height 16
type input "Dr. Akinyele"
click at [498, 199] on button "Next" at bounding box center [493, 198] width 41 height 21
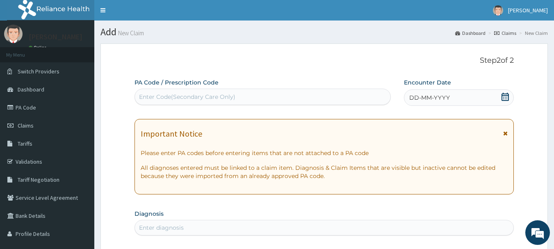
click at [503, 97] on icon at bounding box center [505, 97] width 8 height 8
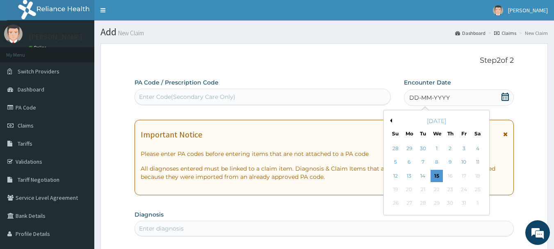
drag, startPoint x: 423, startPoint y: 171, endPoint x: 378, endPoint y: 130, distance: 59.8
click at [423, 170] on div "14" at bounding box center [423, 176] width 12 height 12
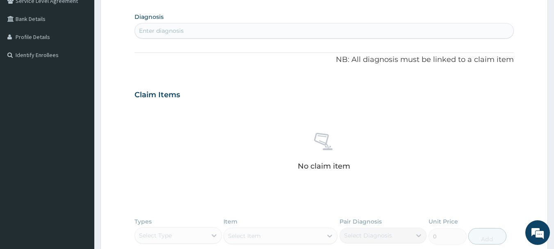
scroll to position [205, 0]
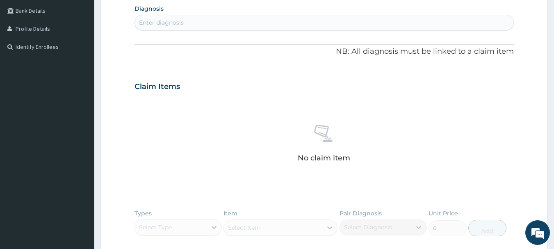
click at [193, 24] on div "Enter diagnosis" at bounding box center [324, 22] width 379 height 13
type input "BACTERIAL"
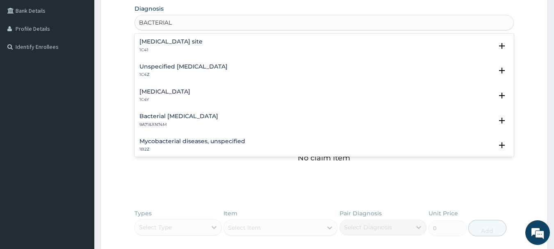
click at [203, 39] on h4 "Bacterial infection of unspecified site" at bounding box center [171, 42] width 63 height 6
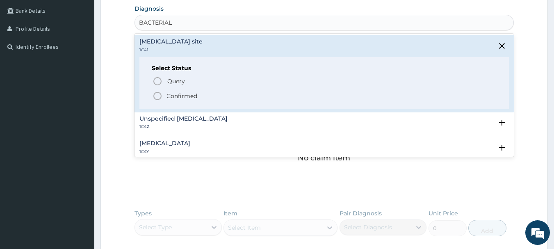
click at [176, 92] on p "Confirmed" at bounding box center [182, 96] width 31 height 8
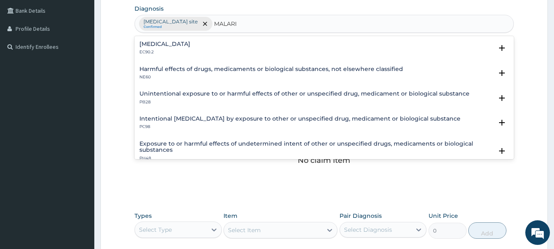
type input "MALARIA"
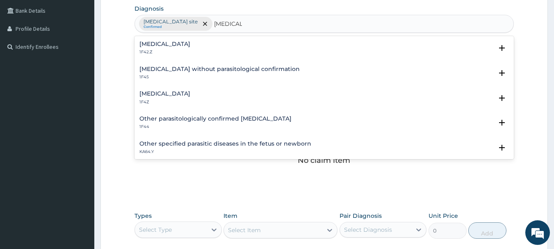
click at [190, 91] on h4 "Malaria, unspecified" at bounding box center [165, 94] width 51 height 6
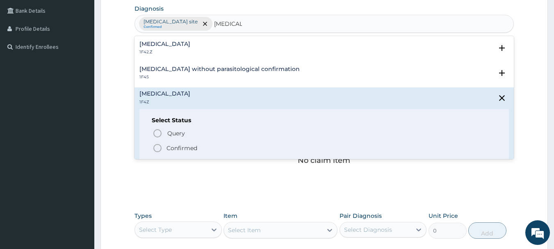
drag, startPoint x: 188, startPoint y: 146, endPoint x: 221, endPoint y: 118, distance: 43.4
click at [193, 141] on div "Query Query covers suspected (?), Keep in view (kiv), Ruled out (r/o) Confirmed" at bounding box center [325, 140] width 346 height 25
drag, startPoint x: 175, startPoint y: 151, endPoint x: 183, endPoint y: 141, distance: 12.8
click at [175, 149] on p "Confirmed" at bounding box center [182, 148] width 31 height 8
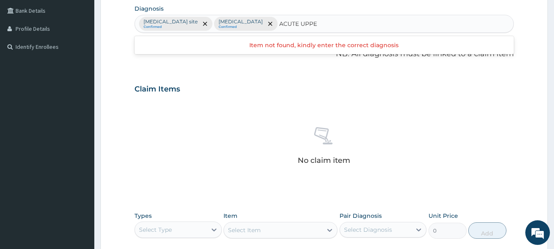
type input "ACUTE UPPER"
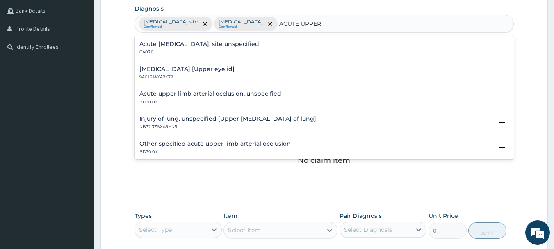
click at [215, 43] on h4 "Acute upper respiratory infection, site unspecified" at bounding box center [200, 44] width 120 height 6
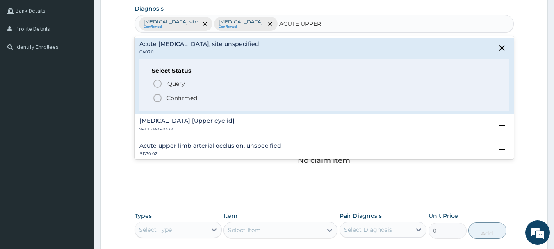
click at [190, 93] on span "Confirmed" at bounding box center [325, 98] width 345 height 10
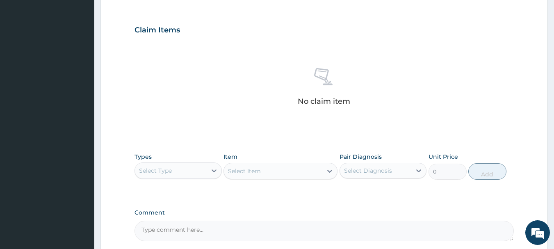
scroll to position [343, 0]
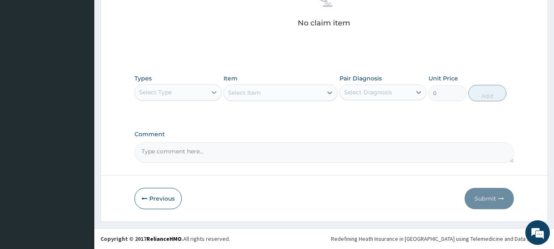
drag, startPoint x: 208, startPoint y: 94, endPoint x: 211, endPoint y: 89, distance: 5.7
click at [209, 92] on div at bounding box center [214, 92] width 15 height 15
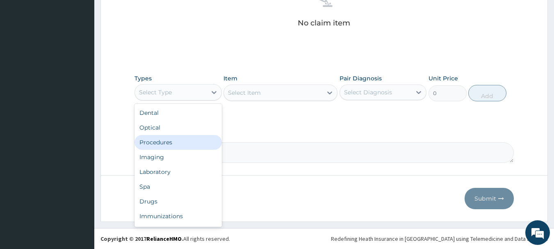
drag, startPoint x: 170, startPoint y: 145, endPoint x: 185, endPoint y: 134, distance: 17.9
click at [177, 143] on div "Procedures" at bounding box center [178, 142] width 87 height 15
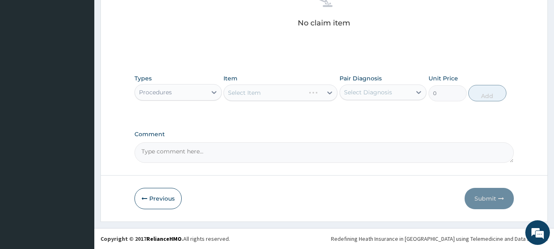
click at [278, 98] on div "Select Item" at bounding box center [281, 93] width 114 height 16
click at [279, 93] on div "Select Item" at bounding box center [281, 93] width 114 height 16
click at [265, 89] on div "Select Item" at bounding box center [281, 93] width 114 height 16
click at [286, 89] on div "Select Item" at bounding box center [273, 92] width 98 height 13
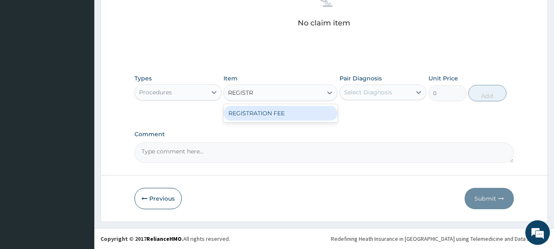
type input "REGISTRA"
drag, startPoint x: 268, startPoint y: 116, endPoint x: 273, endPoint y: 110, distance: 7.0
click at [270, 112] on div "REGISTRATION FEE" at bounding box center [281, 113] width 114 height 15
type input "2500"
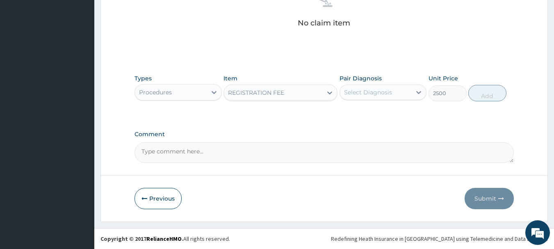
click at [375, 94] on div "Select Diagnosis" at bounding box center [368, 92] width 48 height 8
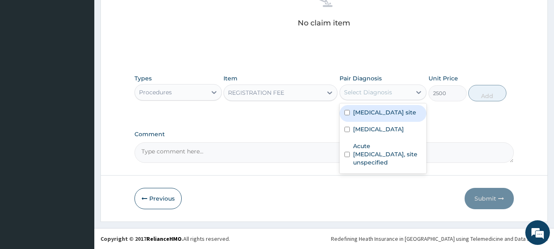
drag, startPoint x: 365, startPoint y: 122, endPoint x: 368, endPoint y: 132, distance: 10.8
click at [365, 117] on label "Bacterial infection of unspecified site" at bounding box center [384, 112] width 63 height 8
checkbox input "true"
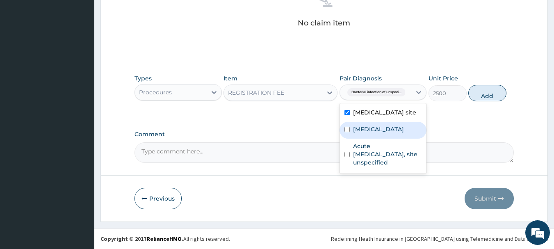
click at [369, 133] on label "Malaria, unspecified" at bounding box center [378, 129] width 51 height 8
checkbox input "true"
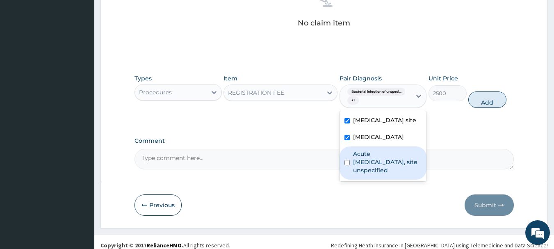
drag, startPoint x: 379, startPoint y: 161, endPoint x: 431, endPoint y: 137, distance: 57.3
click at [384, 161] on label "Acute upper respiratory infection, site unspecified" at bounding box center [387, 162] width 69 height 25
checkbox input "true"
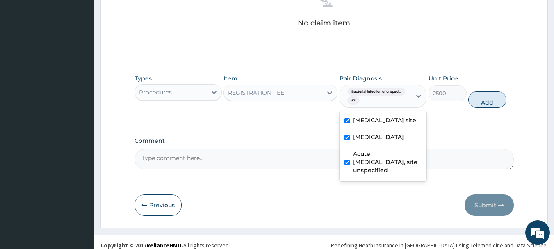
drag, startPoint x: 490, startPoint y: 104, endPoint x: 450, endPoint y: 94, distance: 40.6
click at [482, 102] on button "Add" at bounding box center [488, 100] width 38 height 16
type input "0"
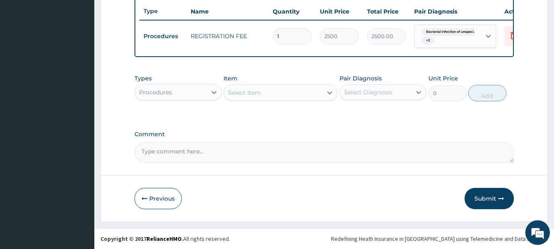
scroll to position [313, 0]
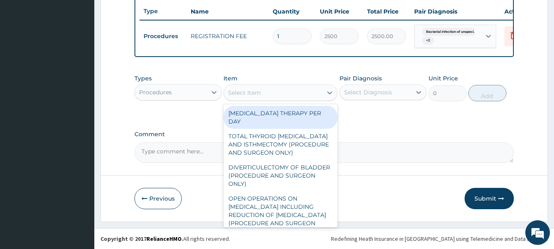
click at [258, 94] on div "Select Item" at bounding box center [244, 93] width 33 height 8
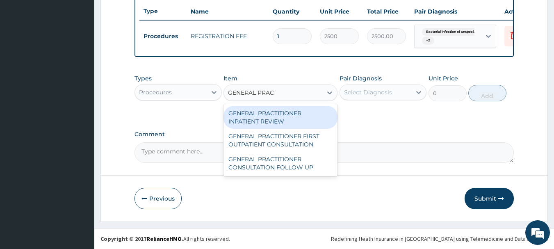
type input "GENERAL PRACT"
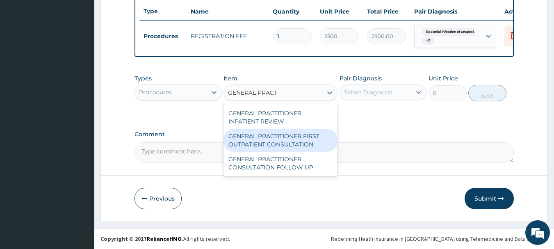
click at [287, 132] on div "GENERAL PRACTITIONER FIRST OUTPATIENT CONSULTATION" at bounding box center [281, 140] width 114 height 23
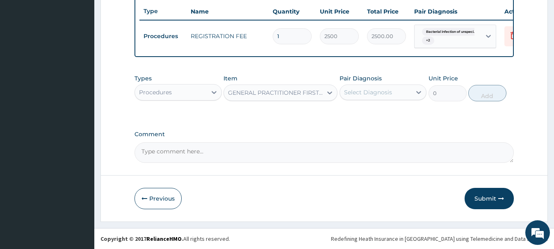
type input "3750"
click at [357, 82] on label "Pair Diagnosis" at bounding box center [361, 78] width 42 height 8
click at [383, 96] on div "Select Diagnosis" at bounding box center [368, 92] width 48 height 8
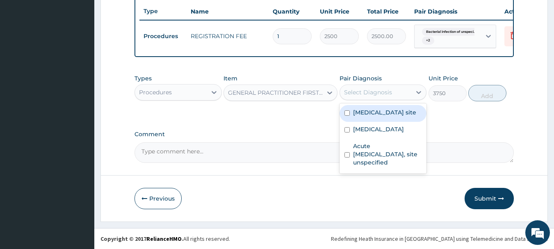
drag, startPoint x: 387, startPoint y: 121, endPoint x: 389, endPoint y: 128, distance: 8.0
click at [388, 117] on label "Bacterial infection of unspecified site" at bounding box center [384, 112] width 63 height 8
checkbox input "true"
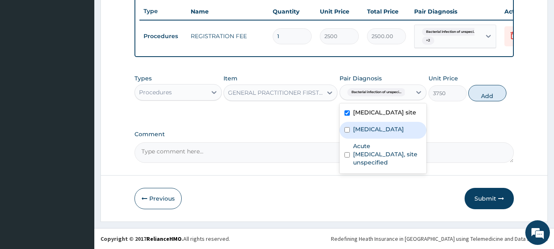
drag, startPoint x: 384, startPoint y: 140, endPoint x: 389, endPoint y: 155, distance: 15.6
click at [387, 139] on div "Malaria, unspecified" at bounding box center [383, 130] width 87 height 17
checkbox input "true"
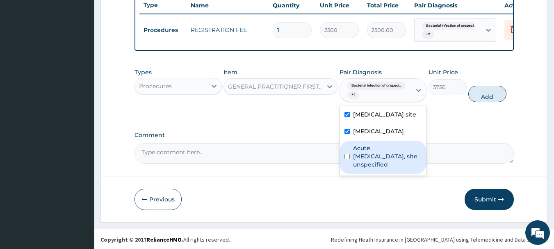
click at [388, 176] on div "Bacterial infection of unspecified site Malaria, unspecified Acute upper respir…" at bounding box center [383, 140] width 87 height 70
click at [391, 169] on label "Acute upper respiratory infection, site unspecified" at bounding box center [387, 156] width 69 height 25
checkbox input "true"
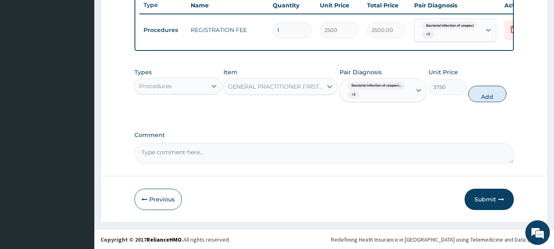
drag, startPoint x: 490, startPoint y: 102, endPoint x: 478, endPoint y: 99, distance: 12.6
click at [489, 101] on button "Add" at bounding box center [488, 94] width 38 height 16
type input "0"
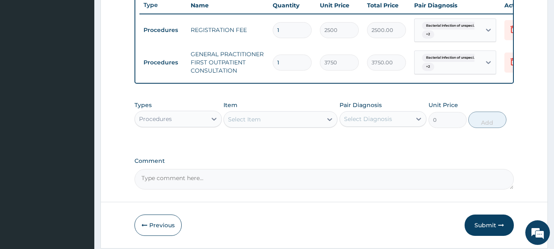
click at [260, 124] on div "Select Item" at bounding box center [244, 119] width 33 height 8
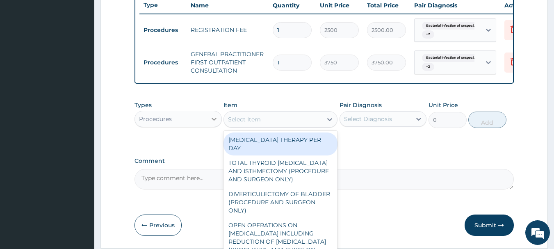
click at [215, 122] on icon at bounding box center [214, 119] width 8 height 8
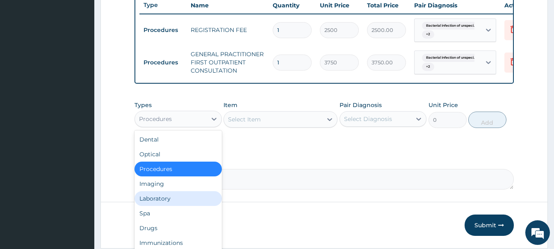
drag, startPoint x: 161, startPoint y: 204, endPoint x: 228, endPoint y: 163, distance: 78.5
click at [178, 198] on div "Laboratory" at bounding box center [178, 198] width 87 height 15
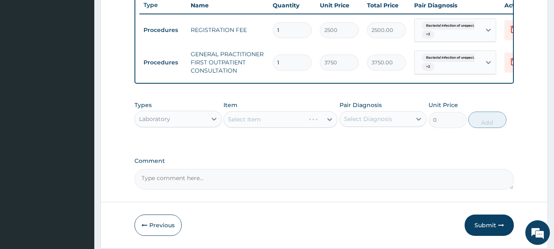
click at [269, 123] on div "Select Item" at bounding box center [281, 119] width 114 height 16
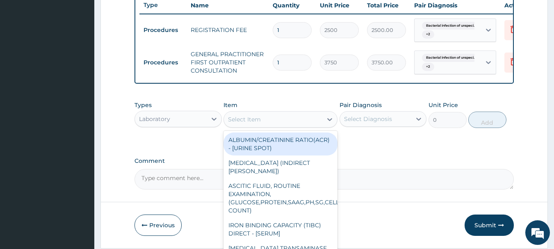
click at [268, 122] on div "Select Item" at bounding box center [273, 119] width 98 height 13
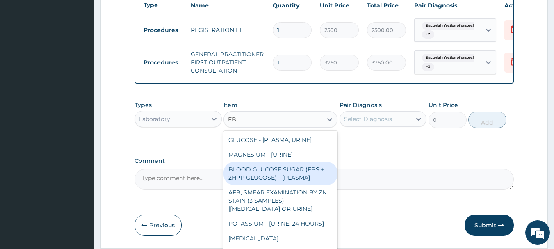
type input "FBC"
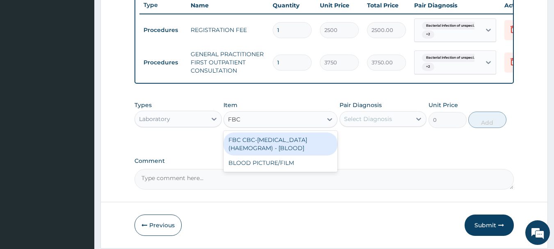
drag, startPoint x: 285, startPoint y: 147, endPoint x: 302, endPoint y: 138, distance: 19.3
click at [287, 146] on div "FBC CBC-COMPLETE BLOOD COUNT (HAEMOGRAM) - [BLOOD]" at bounding box center [281, 144] width 114 height 23
type input "5000"
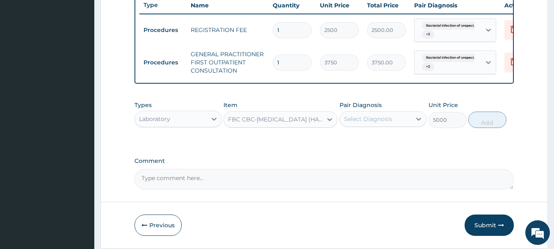
click at [387, 123] on div "Select Diagnosis" at bounding box center [368, 119] width 48 height 8
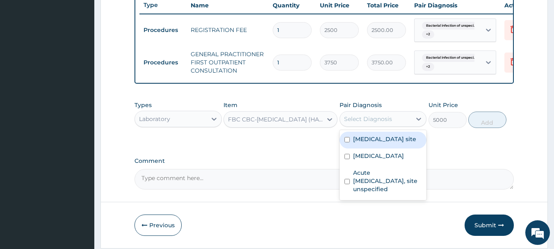
drag, startPoint x: 379, startPoint y: 156, endPoint x: 445, endPoint y: 139, distance: 68.1
click at [383, 143] on label "Bacterial infection of unspecified site" at bounding box center [384, 139] width 63 height 8
checkbox input "true"
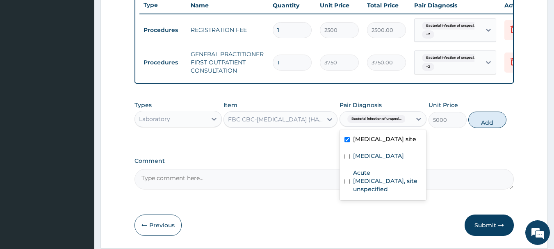
drag, startPoint x: 487, startPoint y: 126, endPoint x: 463, endPoint y: 126, distance: 23.8
click at [484, 126] on button "Add" at bounding box center [488, 120] width 38 height 16
type input "0"
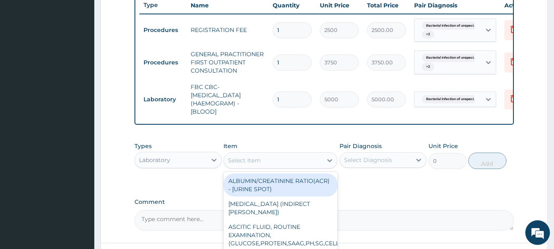
drag, startPoint x: 268, startPoint y: 167, endPoint x: 256, endPoint y: 156, distance: 15.7
click at [266, 166] on div "Select Item" at bounding box center [273, 160] width 98 height 13
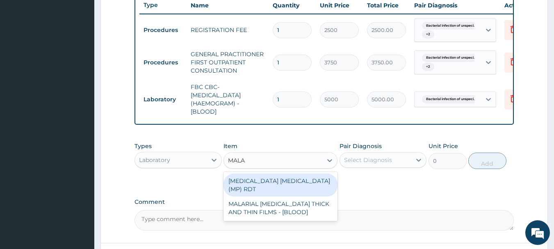
type input "MALAR"
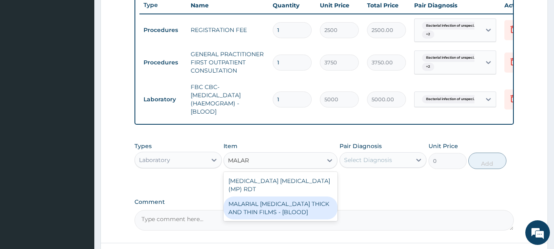
drag, startPoint x: 286, startPoint y: 201, endPoint x: 347, endPoint y: 185, distance: 63.5
click at [309, 194] on div "MALARIA PARASITE (MP) RDT MALARIAL PARASITE THICK AND THIN FILMS - [BLOOD]" at bounding box center [281, 196] width 114 height 49
drag, startPoint x: 295, startPoint y: 204, endPoint x: 328, endPoint y: 181, distance: 40.5
click at [300, 201] on div "MALARIAL PARASITE THICK AND THIN FILMS - [BLOOD]" at bounding box center [281, 208] width 114 height 23
type input "2187.5"
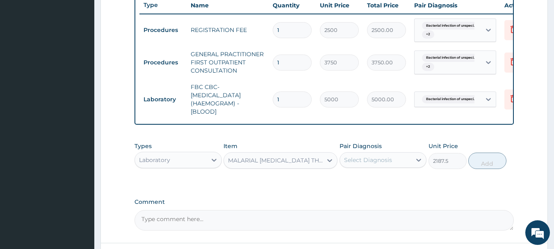
click at [378, 164] on div "Select Diagnosis" at bounding box center [368, 160] width 48 height 8
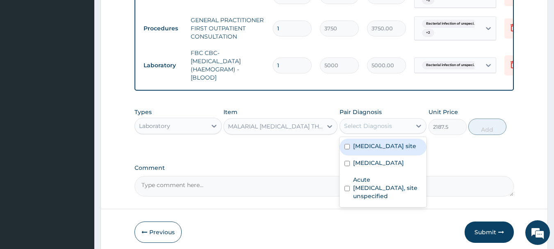
scroll to position [387, 0]
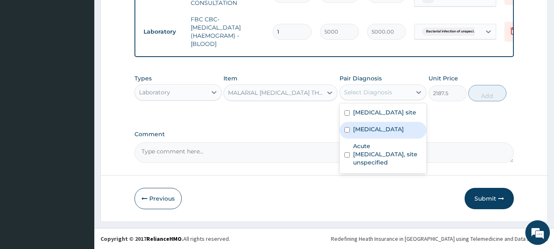
drag, startPoint x: 381, startPoint y: 136, endPoint x: 442, endPoint y: 113, distance: 65.7
click at [381, 133] on label "Malaria, unspecified" at bounding box center [378, 129] width 51 height 8
checkbox input "true"
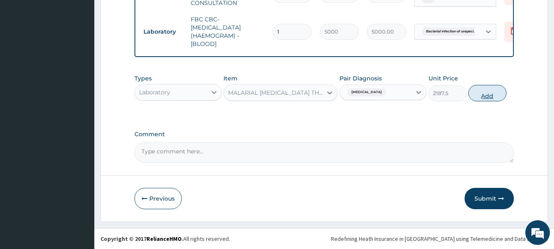
click at [484, 94] on button "Add" at bounding box center [488, 93] width 38 height 16
type input "0"
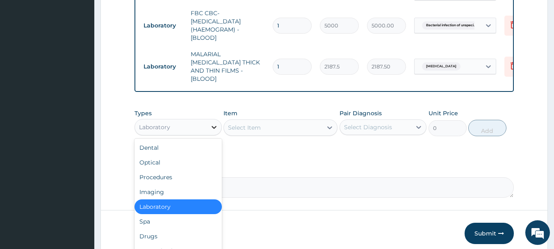
click at [212, 120] on div at bounding box center [214, 127] width 15 height 15
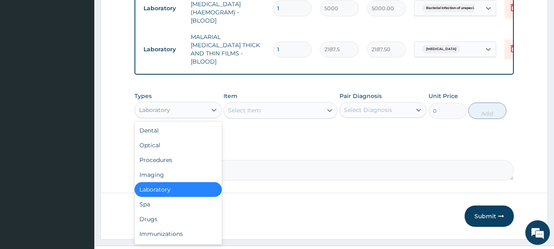
scroll to position [420, 0]
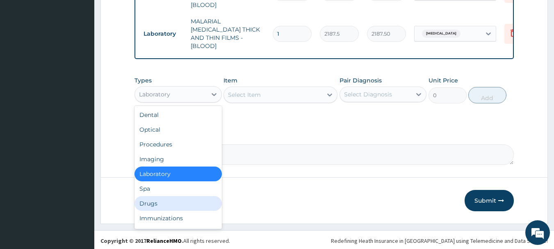
drag, startPoint x: 164, startPoint y: 205, endPoint x: 179, endPoint y: 184, distance: 26.1
click at [164, 203] on div "Drugs" at bounding box center [178, 203] width 87 height 15
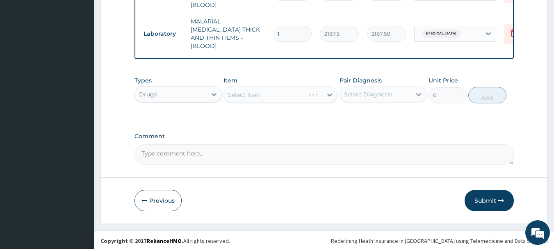
click at [278, 90] on div "Select Item" at bounding box center [281, 95] width 114 height 16
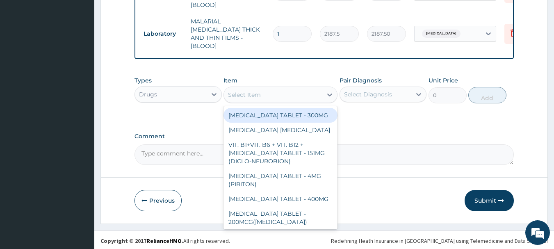
click at [262, 88] on div "Select Item" at bounding box center [273, 94] width 98 height 13
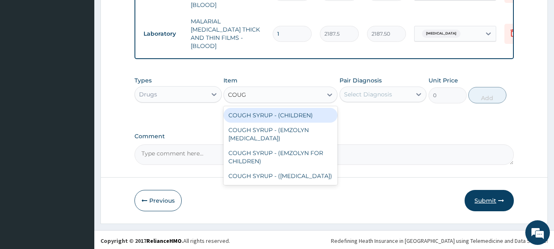
type input "COUGH"
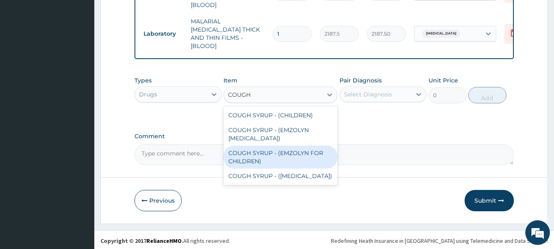
click at [255, 159] on div "COUGH SYRUP - (EMZOLYN FOR CHILDREN)" at bounding box center [281, 157] width 114 height 23
type input "1120"
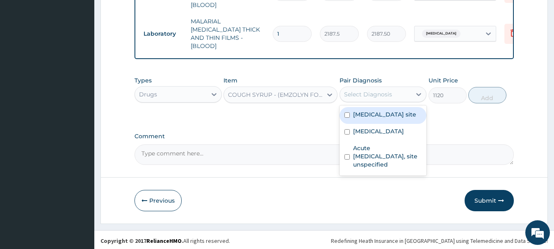
click at [390, 93] on div "Select Diagnosis" at bounding box center [368, 94] width 48 height 8
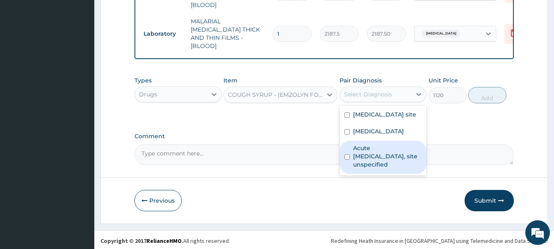
drag, startPoint x: 377, startPoint y: 168, endPoint x: 403, endPoint y: 146, distance: 34.0
click at [380, 161] on label "Acute upper respiratory infection, site unspecified" at bounding box center [387, 156] width 69 height 25
checkbox input "true"
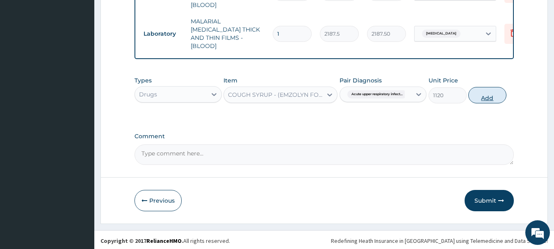
drag, startPoint x: 492, startPoint y: 99, endPoint x: 333, endPoint y: 101, distance: 159.6
click at [485, 100] on button "Add" at bounding box center [488, 95] width 38 height 16
type input "0"
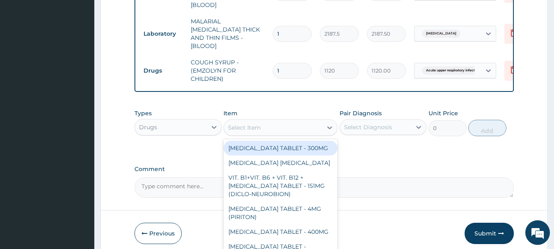
click at [256, 126] on div "Select Item" at bounding box center [244, 128] width 33 height 8
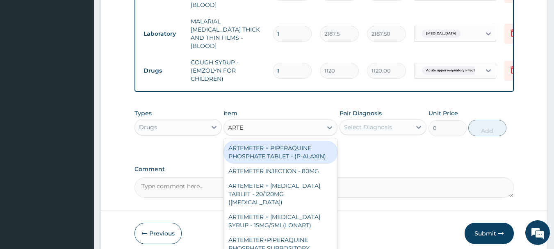
type input "ARTEM"
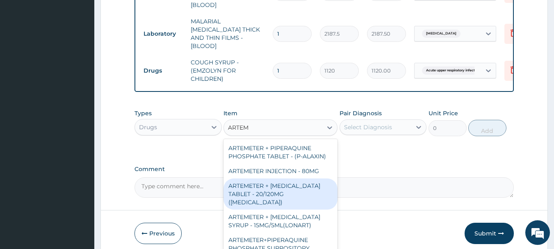
click at [304, 193] on div "ARTEMETER + LUMEFANTRINE TABLET - 20/120MG (COARTEM)" at bounding box center [281, 193] width 114 height 31
type input "210"
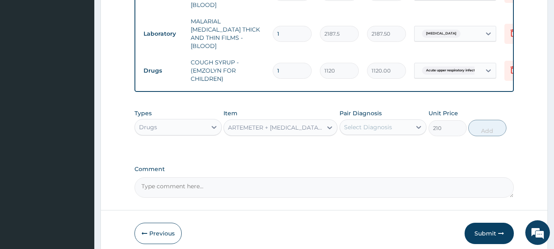
click at [375, 121] on div "Select Diagnosis" at bounding box center [376, 127] width 72 height 13
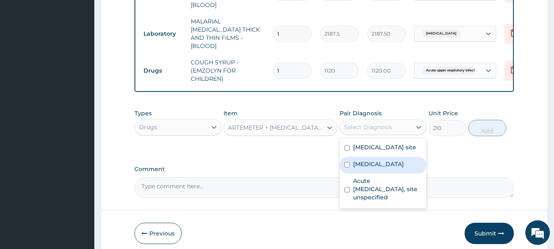
drag, startPoint x: 374, startPoint y: 170, endPoint x: 398, endPoint y: 136, distance: 41.0
click at [375, 165] on div "Malaria, unspecified" at bounding box center [383, 165] width 87 height 17
checkbox input "true"
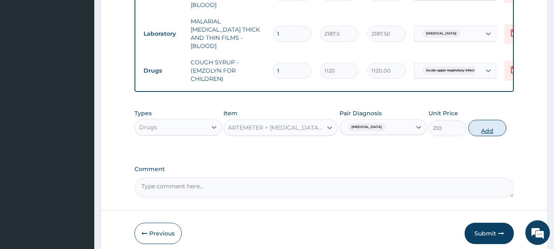
click at [490, 130] on button "Add" at bounding box center [488, 128] width 38 height 16
type input "0"
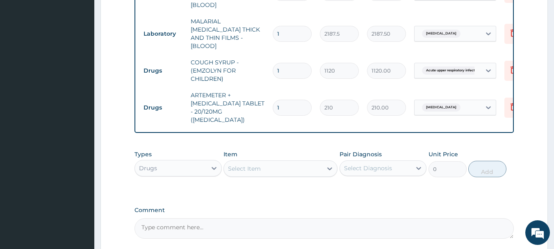
type input "0.00"
type input "6"
type input "1260.00"
type input "6"
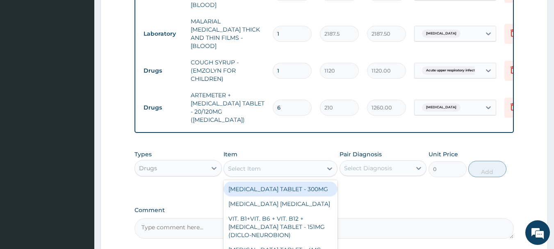
click at [252, 165] on div "Select Item" at bounding box center [244, 169] width 33 height 8
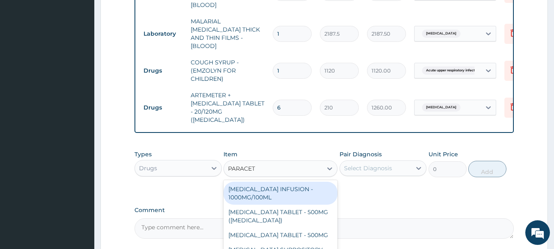
type input "PARACETA"
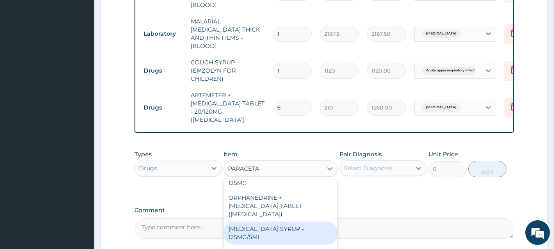
scroll to position [87, 0]
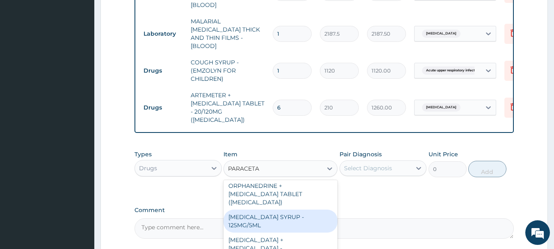
click at [278, 210] on div "PARACETAMOL SYRUP - 125MG/5ML" at bounding box center [281, 221] width 114 height 23
type input "840"
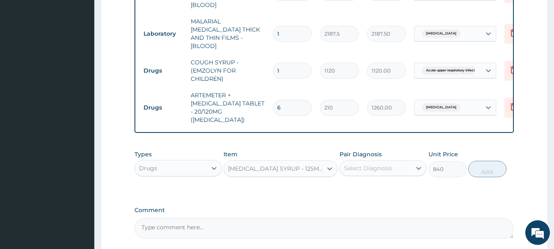
click at [376, 164] on div "Select Diagnosis" at bounding box center [368, 168] width 48 height 8
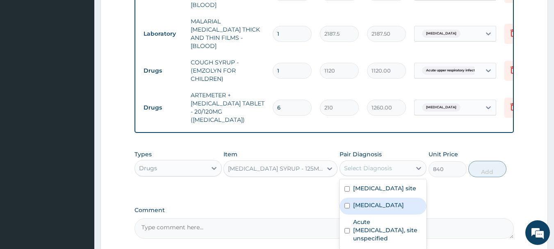
click at [363, 202] on label "Malaria, unspecified" at bounding box center [378, 205] width 51 height 8
checkbox input "true"
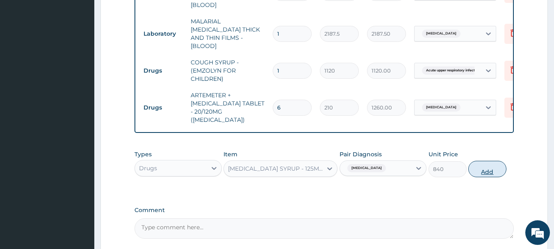
click at [495, 164] on button "Add" at bounding box center [488, 169] width 38 height 16
type input "0"
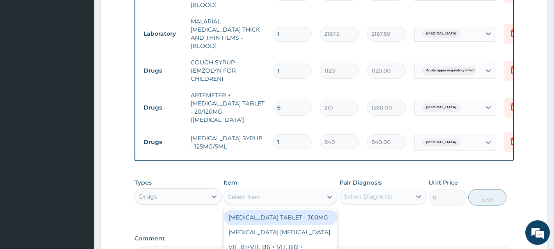
click at [260, 193] on div "Select Item" at bounding box center [244, 197] width 33 height 8
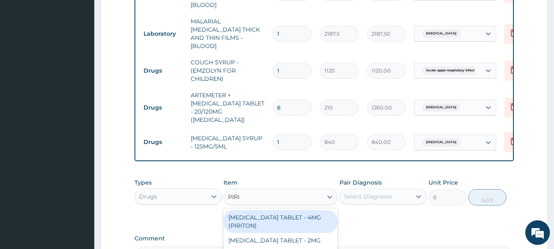
type input "PIRIT"
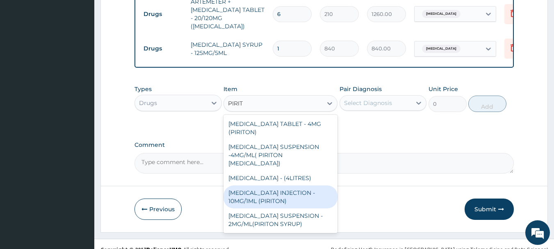
scroll to position [514, 0]
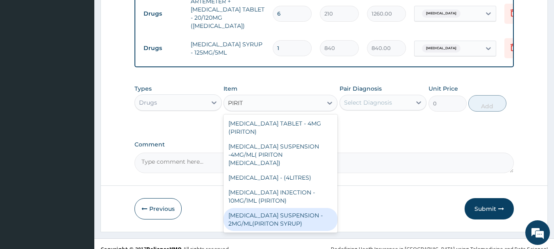
click at [277, 217] on div "CHLORPHENIRAMINE SUSPENSION - 2MG/ML(PIRITON SYRUP)" at bounding box center [281, 219] width 114 height 23
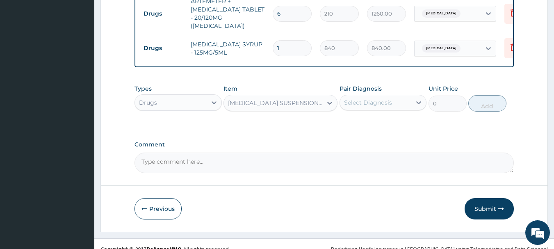
type input "840"
click at [306, 99] on div "CHLORPHENIRAMINE SUSPENSION - 2MG/ML(PIRITON SYRUP)" at bounding box center [275, 103] width 95 height 8
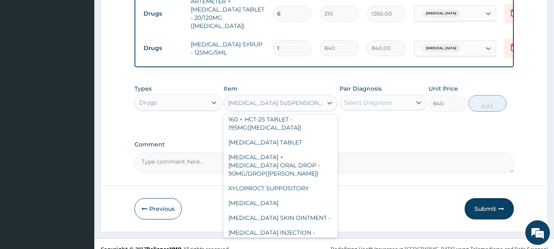
scroll to position [17402, 0]
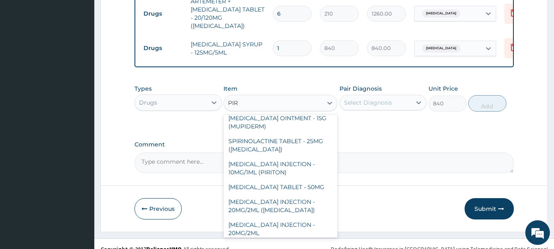
type input "PIRI"
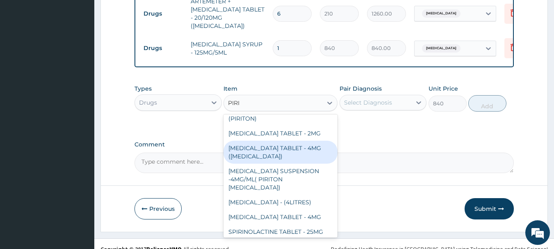
scroll to position [0, 0]
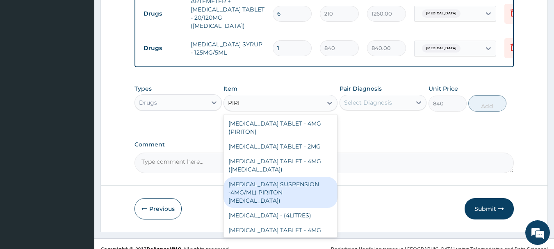
click at [295, 185] on div "CHLORPHENIRAMINE SUSPENSION -4MG/ML( PIRITON EXPECTORANT)" at bounding box center [281, 192] width 114 height 31
type input "1372"
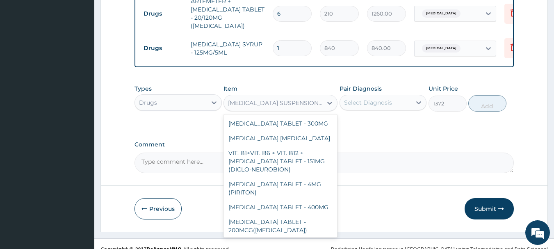
click at [276, 99] on div "CHLORPHENIRAMINE SUSPENSION -4MG/ML( PIRITON EXPECTORANT)" at bounding box center [275, 103] width 95 height 8
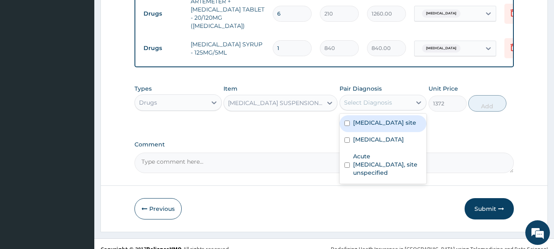
click at [382, 98] on div "Select Diagnosis" at bounding box center [368, 102] width 48 height 8
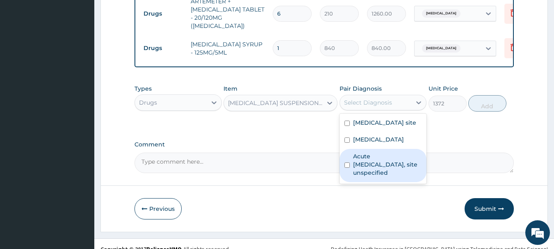
drag, startPoint x: 383, startPoint y: 168, endPoint x: 426, endPoint y: 130, distance: 58.1
click at [385, 163] on label "Acute upper respiratory infection, site unspecified" at bounding box center [387, 164] width 69 height 25
checkbox input "true"
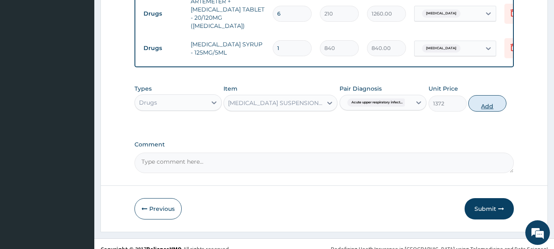
click at [481, 95] on button "Add" at bounding box center [488, 103] width 38 height 16
type input "0"
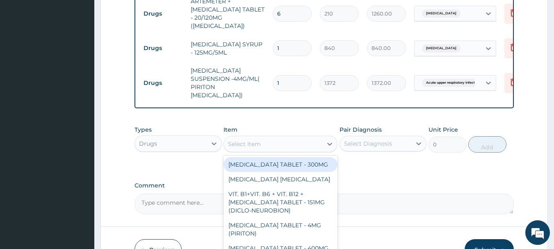
drag, startPoint x: 282, startPoint y: 120, endPoint x: 285, endPoint y: 107, distance: 13.1
click at [283, 126] on div "Item option CHLORPHENIRAMINE SUSPENSION -4MG/ML( PIRITON EXPECTORANT), selected…" at bounding box center [281, 139] width 114 height 27
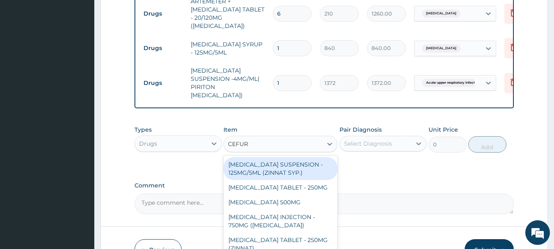
type input "CEFURO"
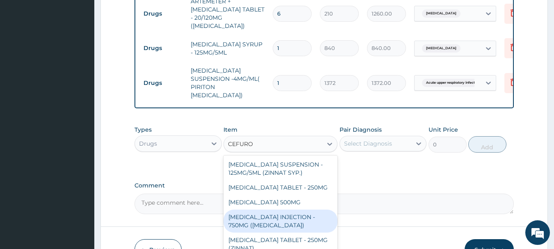
scroll to position [25, 0]
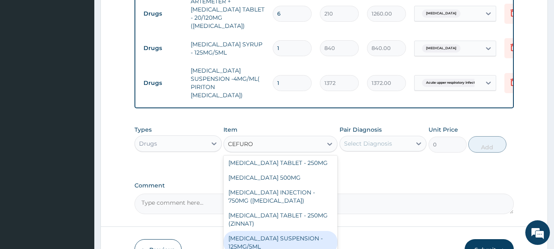
click at [272, 231] on div "CEFUROXIME SUSPENSION - 125MG/5ML" at bounding box center [281, 242] width 114 height 23
type input "3919.9999999999995"
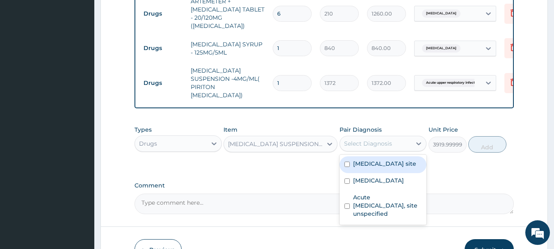
click at [368, 140] on div "Select Diagnosis" at bounding box center [368, 144] width 48 height 8
drag, startPoint x: 375, startPoint y: 150, endPoint x: 386, endPoint y: 144, distance: 12.2
click at [384, 160] on label "Bacterial infection of unspecified site" at bounding box center [384, 164] width 63 height 8
checkbox input "true"
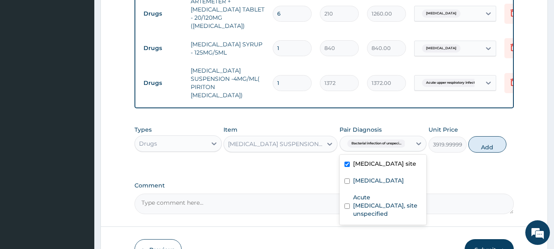
click at [490, 136] on button "Add" at bounding box center [488, 144] width 38 height 16
type input "0"
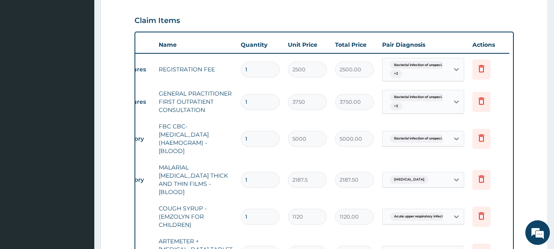
scroll to position [268, 0]
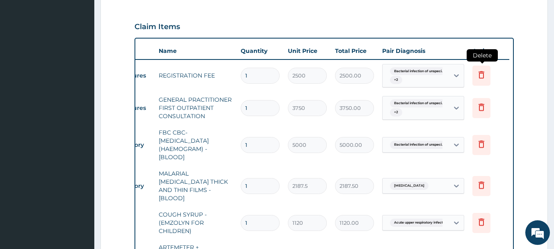
click at [480, 77] on icon at bounding box center [482, 74] width 6 height 7
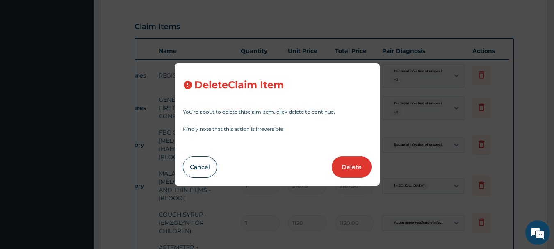
click at [350, 172] on button "Delete" at bounding box center [352, 166] width 40 height 21
type input "3750"
type input "3750.00"
type input "5000"
type input "5000.00"
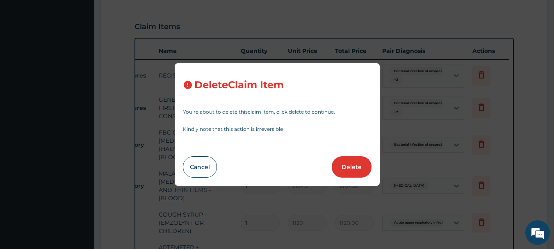
type input "2187.5"
type input "2187.50"
type input "1120"
type input "1120.00"
type input "6"
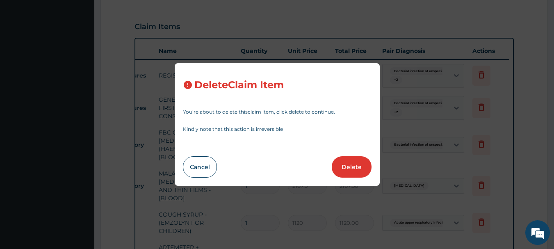
type input "210"
type input "1260.00"
type input "1"
type input "840"
type input "840.00"
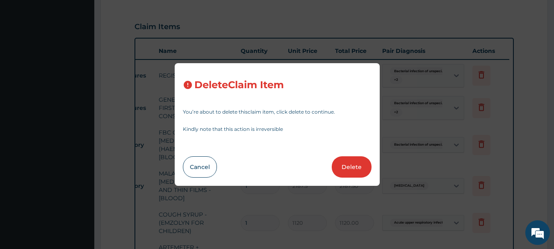
type input "1372"
type input "1372.00"
type input "3919.9999999999995"
type input "3920.00"
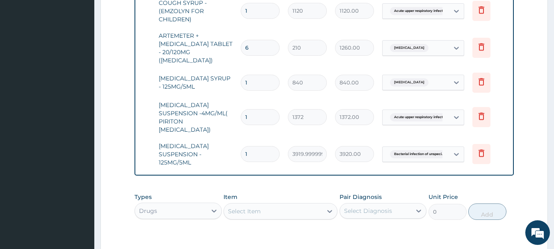
scroll to position [548, 0]
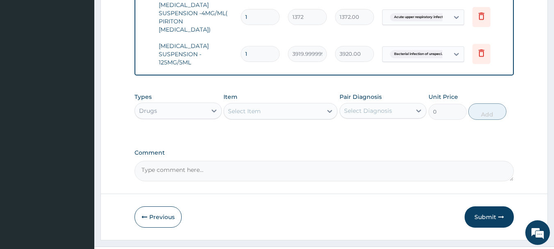
drag, startPoint x: 489, startPoint y: 197, endPoint x: 488, endPoint y: 178, distance: 19.7
click at [489, 206] on button "Submit" at bounding box center [489, 216] width 49 height 21
